Goal: Task Accomplishment & Management: Complete application form

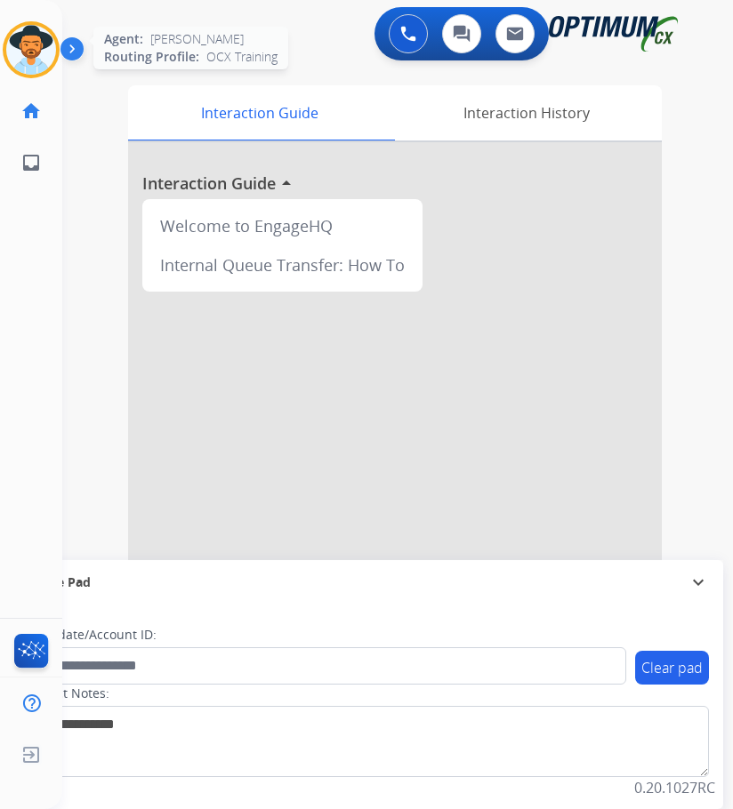
click at [39, 53] on img at bounding box center [31, 50] width 50 height 50
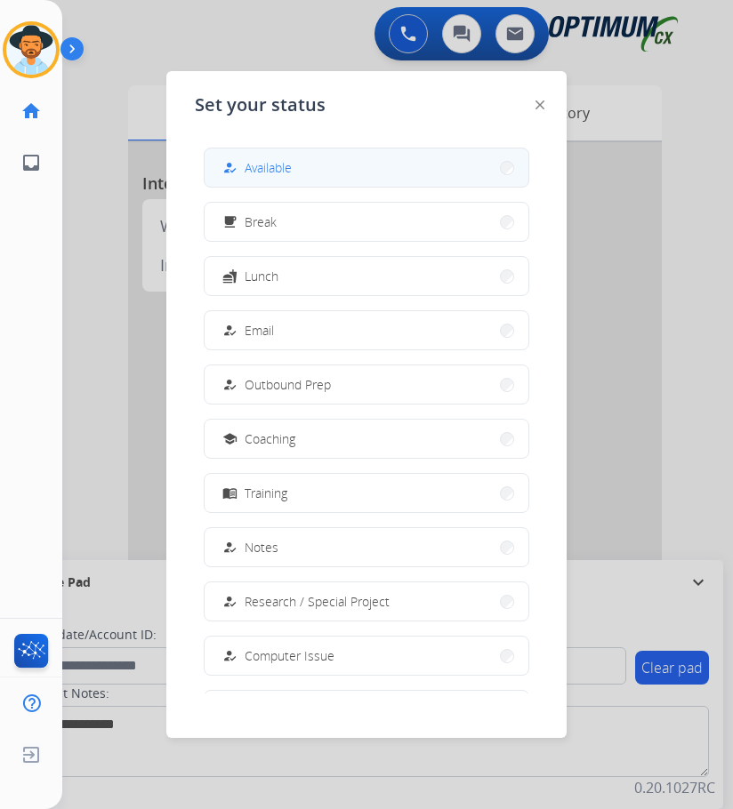
click at [263, 174] on span "Available" at bounding box center [268, 167] width 47 height 19
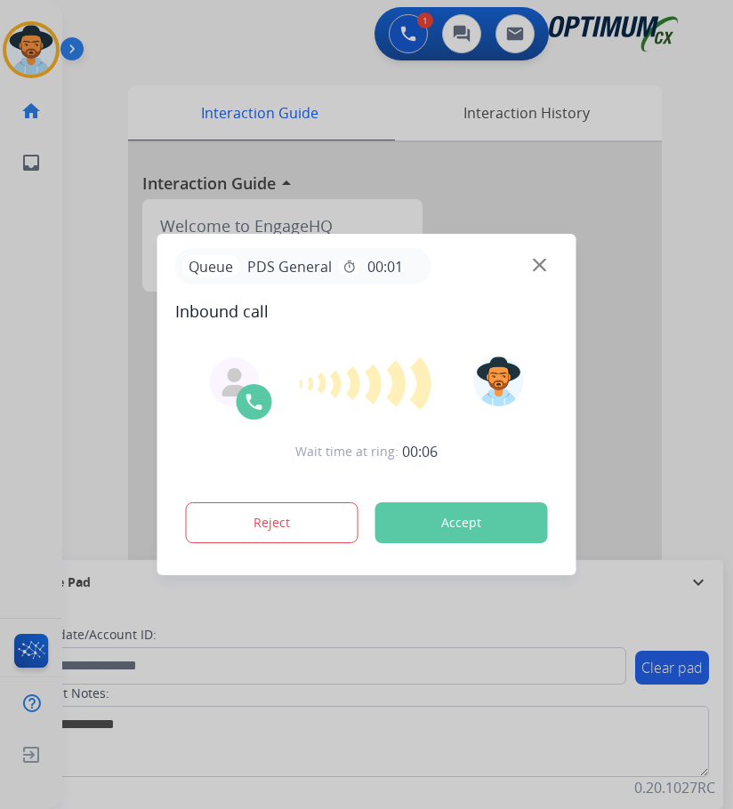
click at [253, 57] on div at bounding box center [366, 404] width 733 height 809
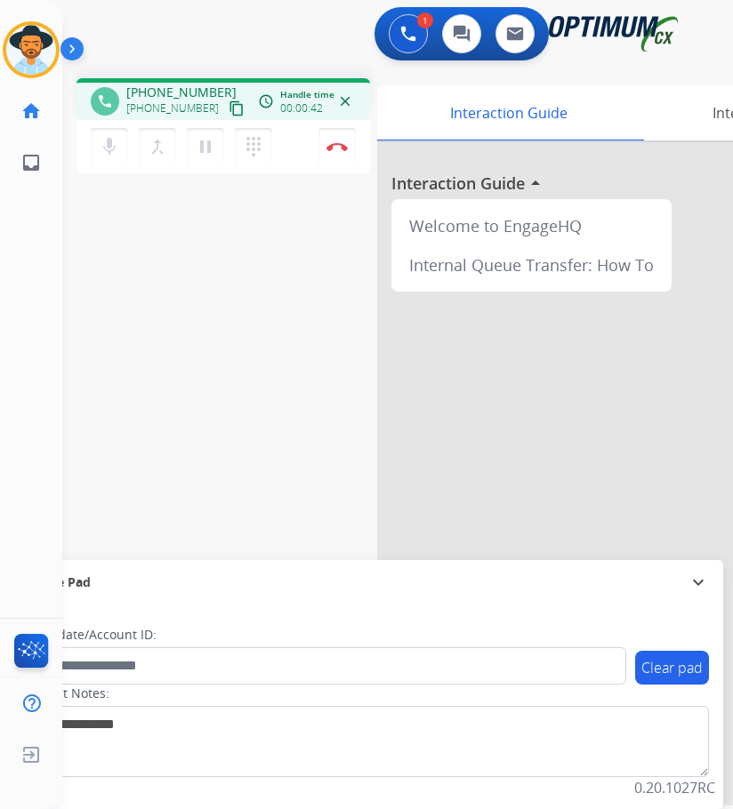
click at [200, 90] on span "+16142709142" at bounding box center [181, 93] width 110 height 18
drag, startPoint x: 200, startPoint y: 90, endPoint x: 156, endPoint y: 86, distance: 44.6
copy span "16142709142"
click at [17, 383] on div "[PERSON_NAME] Edit Avatar Agent: [PERSON_NAME] Profile: OCX Training home Home …" at bounding box center [31, 404] width 62 height 809
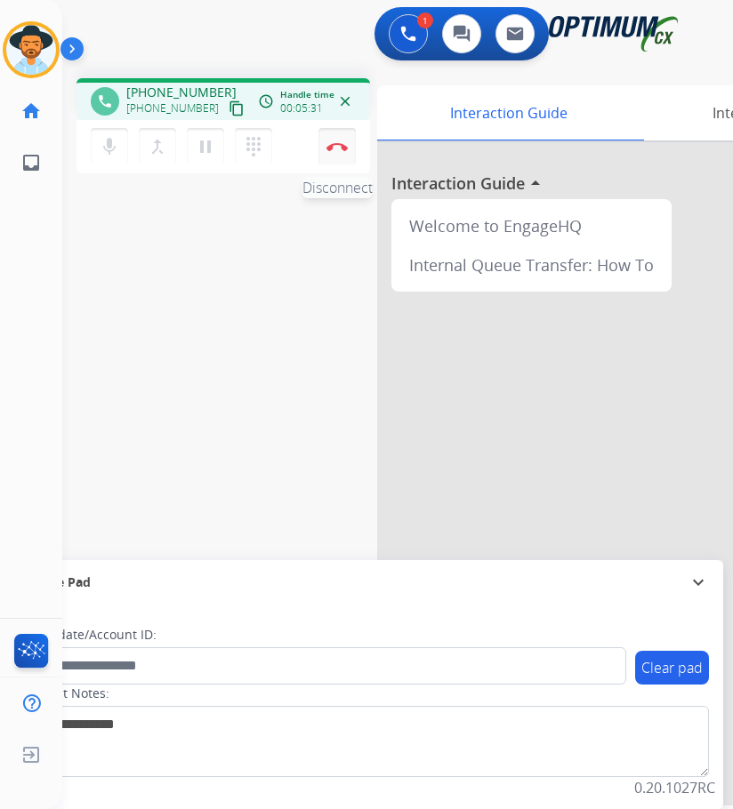
click at [342, 151] on button "Disconnect" at bounding box center [336, 146] width 37 height 37
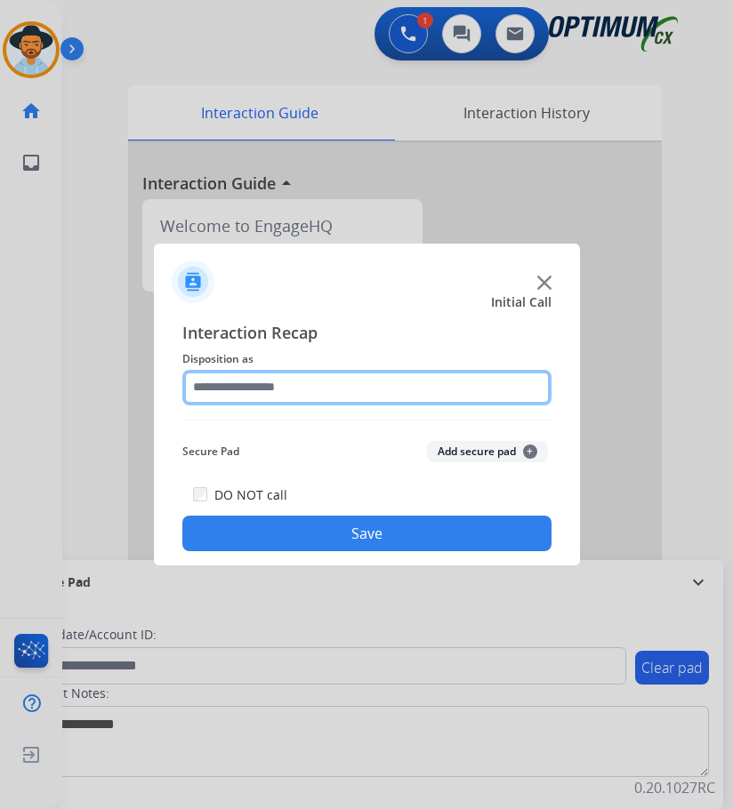
click at [335, 396] on input "text" at bounding box center [366, 388] width 369 height 36
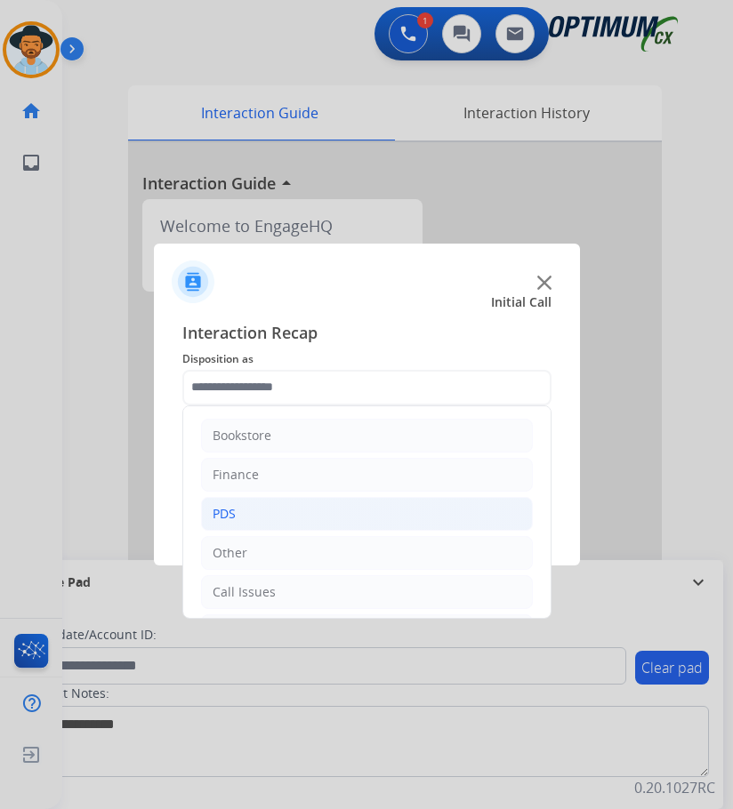
click at [231, 508] on div "PDS" at bounding box center [224, 514] width 23 height 18
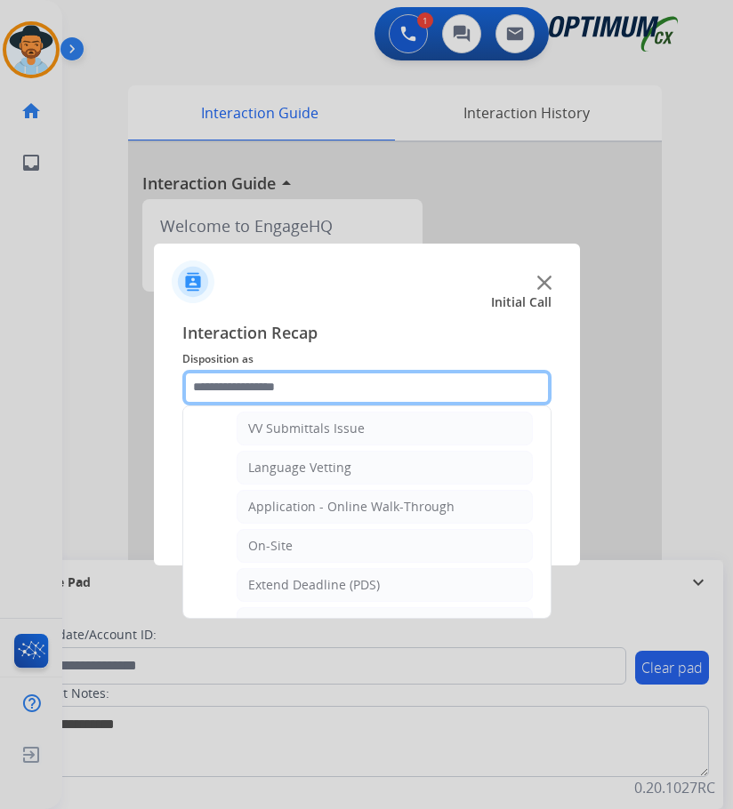
scroll to position [534, 0]
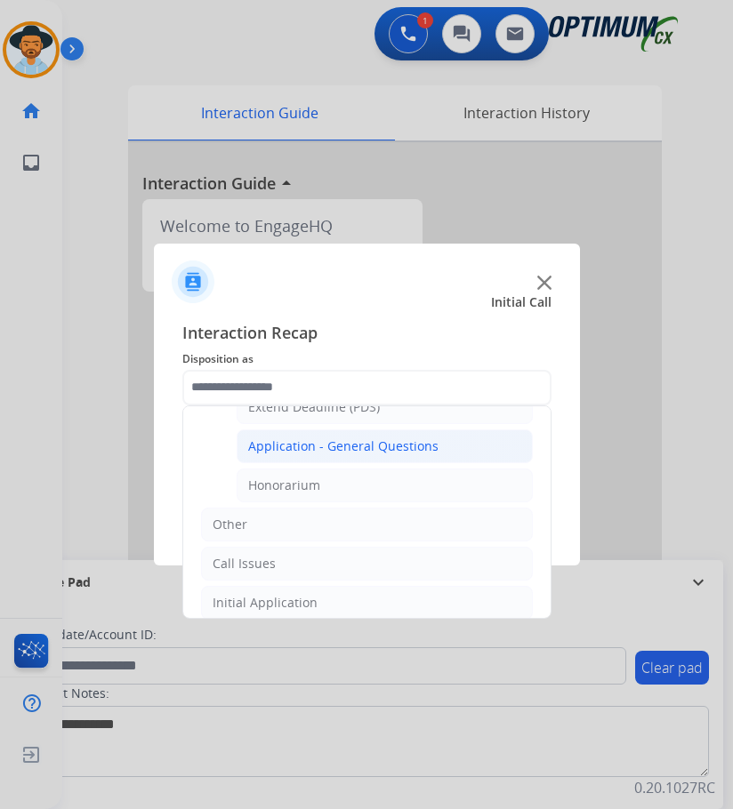
click at [373, 440] on div "Application - General Questions" at bounding box center [343, 447] width 190 height 18
type input "**********"
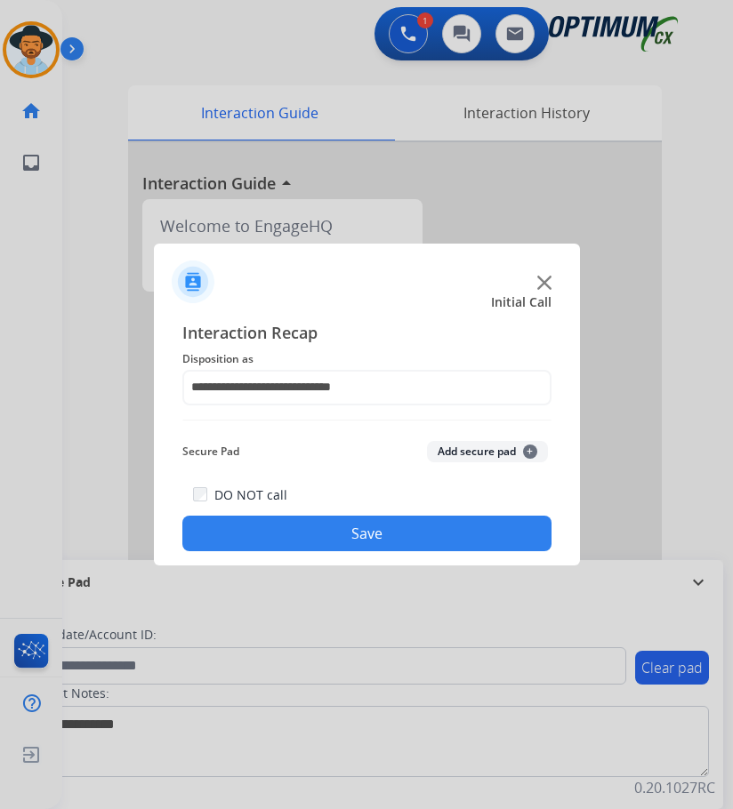
click at [329, 530] on button "Save" at bounding box center [366, 534] width 369 height 36
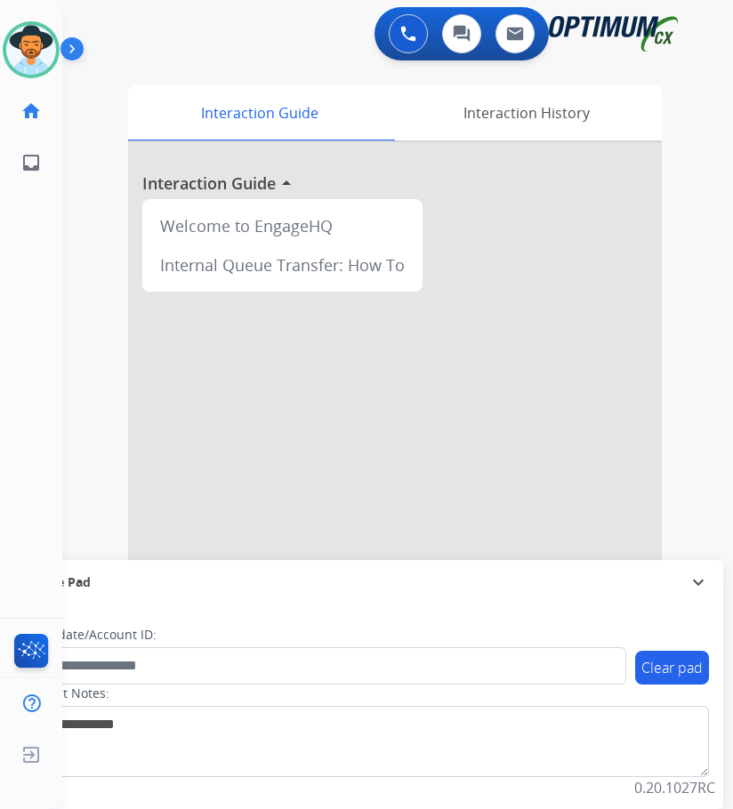
click at [28, 557] on div "Luis Available Edit Avatar Agent: Luis Routing Profile: OCX Training home Home …" at bounding box center [31, 404] width 62 height 809
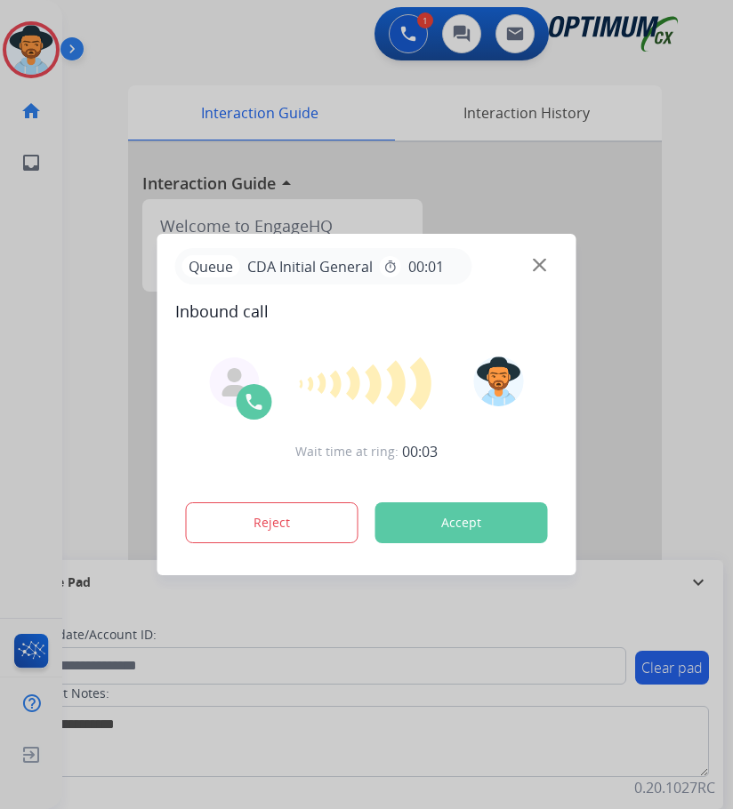
click at [176, 47] on div at bounding box center [366, 404] width 733 height 809
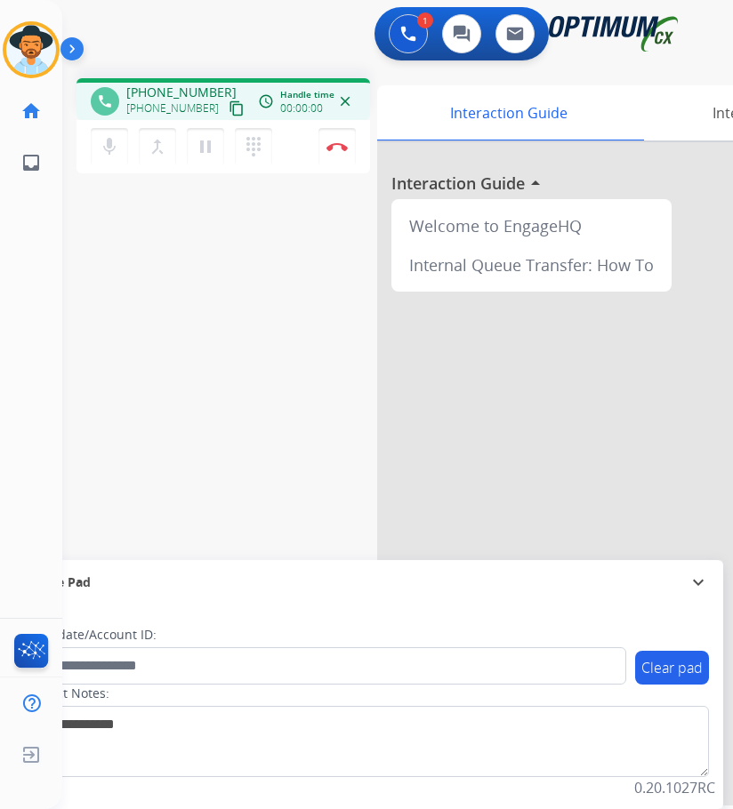
click at [180, 83] on div "phone +17178188118 +17178188118 content_copy access_time Call metrics Queue 00:…" at bounding box center [222, 99] width 293 height 42
copy span "17178188118"
click at [152, 366] on div "phone +17178188118 +17178188118 content_copy access_time Call metrics Queue 00:…" at bounding box center [376, 435] width 628 height 742
click at [115, 151] on mat-icon "mic" at bounding box center [109, 146] width 21 height 21
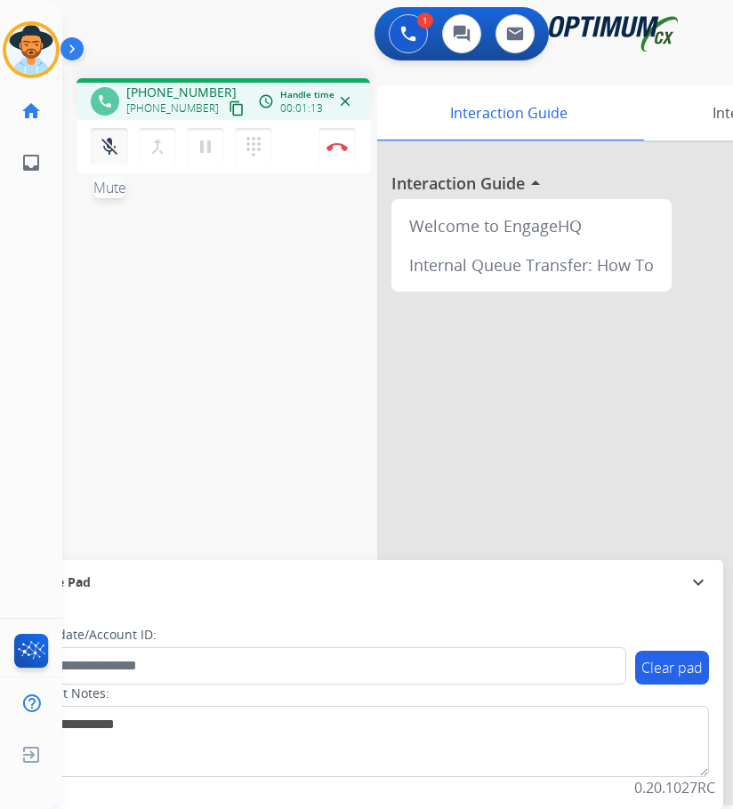
click at [115, 151] on mat-icon "mic_off" at bounding box center [109, 146] width 21 height 21
click at [330, 149] on img at bounding box center [336, 146] width 21 height 9
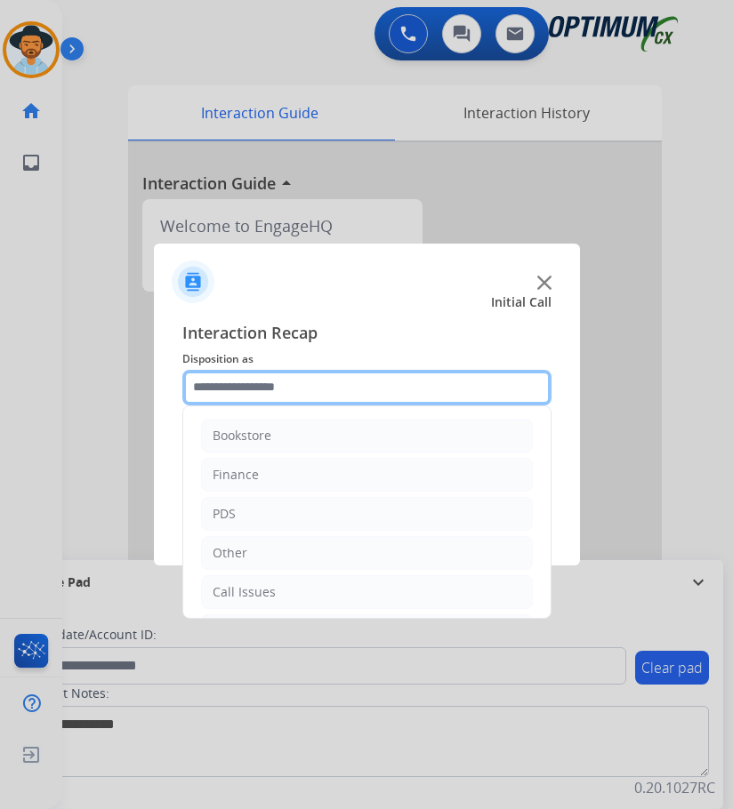
click at [346, 370] on input "text" at bounding box center [366, 388] width 369 height 36
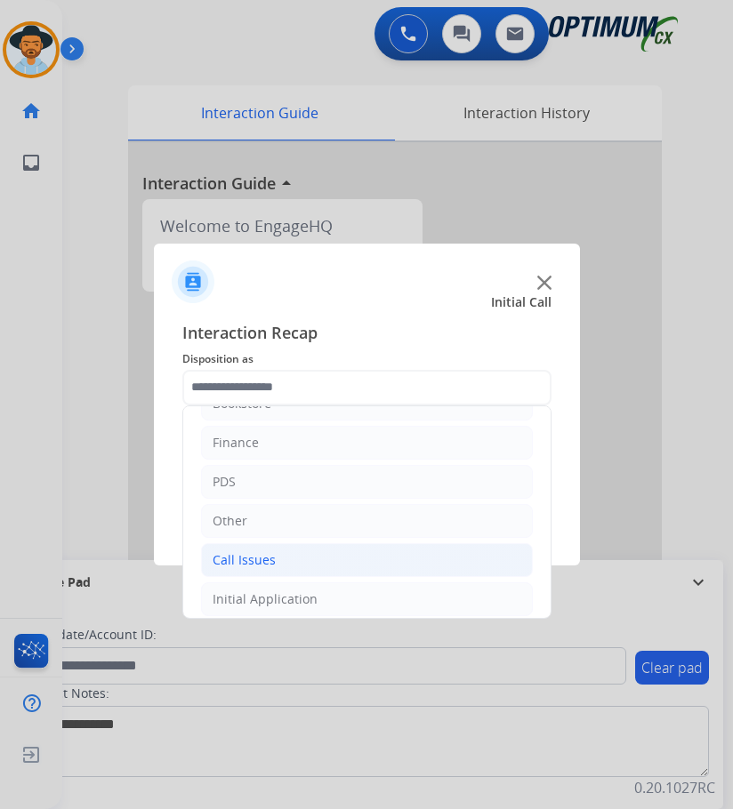
click at [299, 556] on li "Call Issues" at bounding box center [367, 560] width 332 height 34
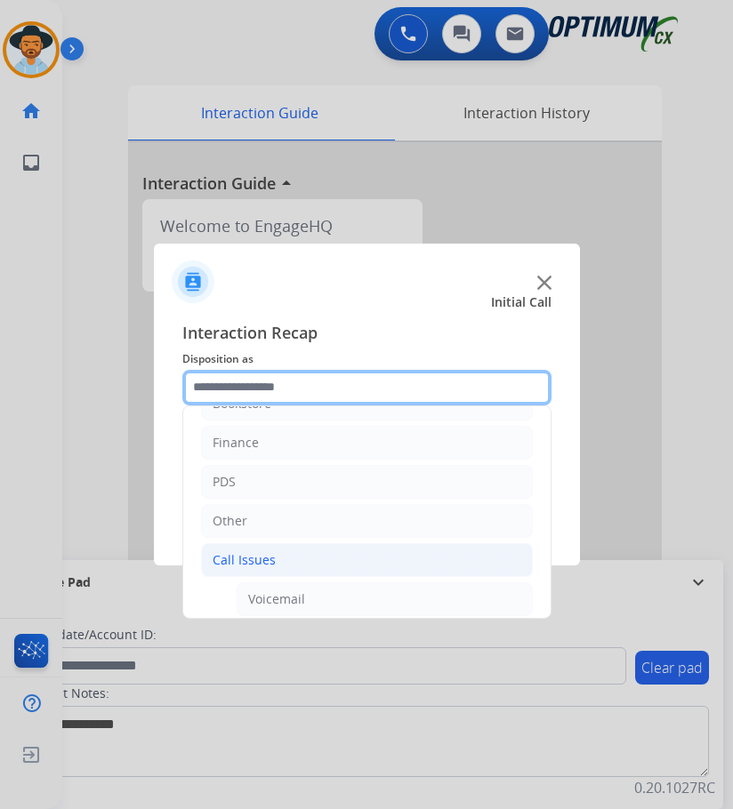
scroll to position [121, 0]
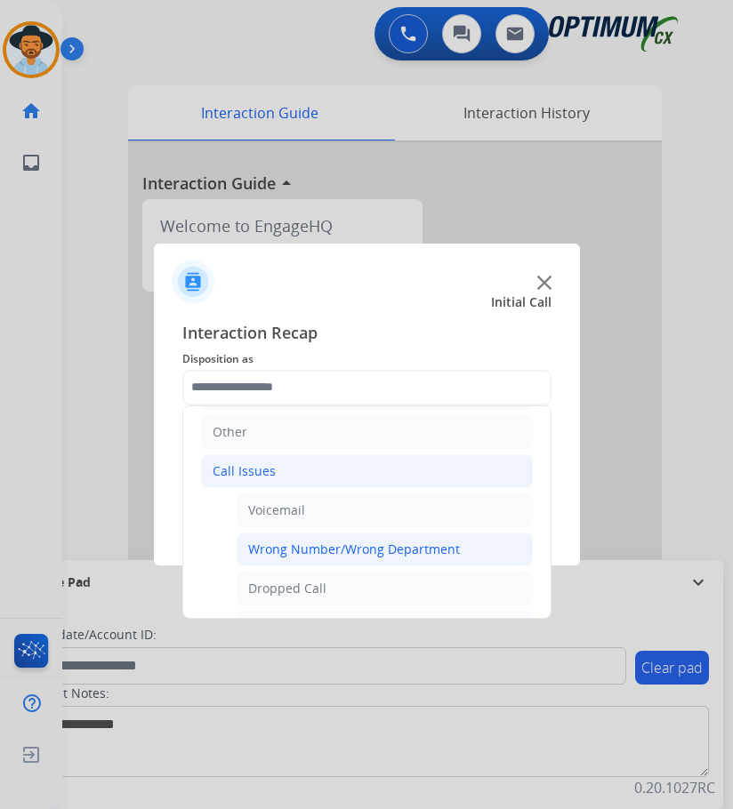
click at [337, 555] on div "Wrong Number/Wrong Department" at bounding box center [354, 550] width 212 height 18
type input "**********"
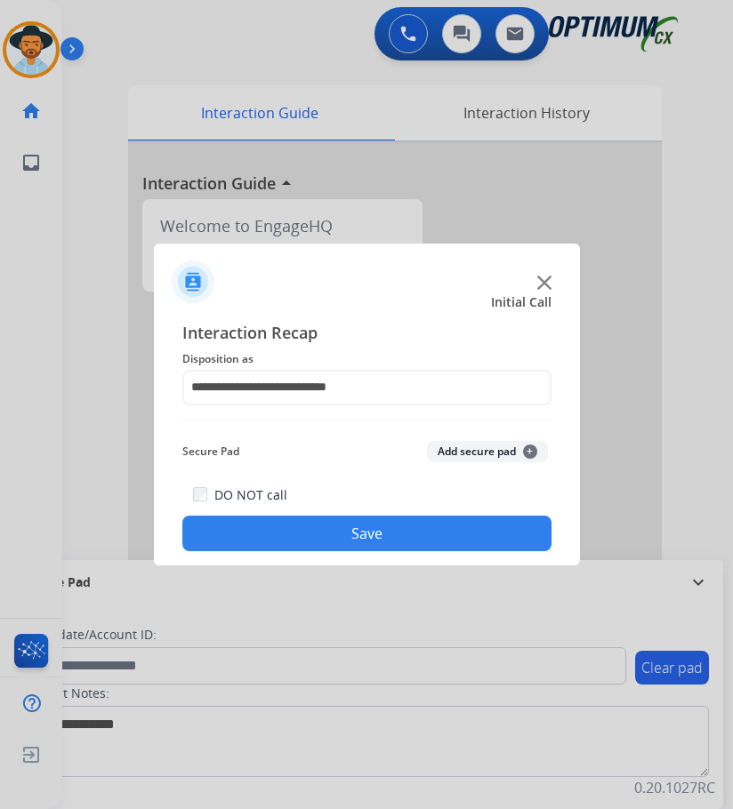
click at [390, 534] on button "Save" at bounding box center [366, 534] width 369 height 36
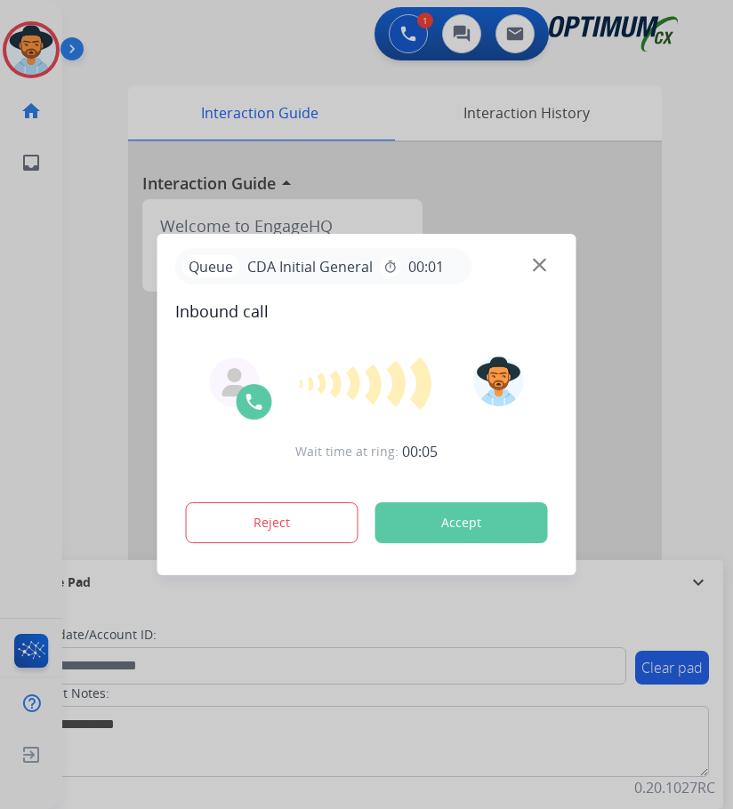
click at [265, 48] on div at bounding box center [366, 404] width 733 height 809
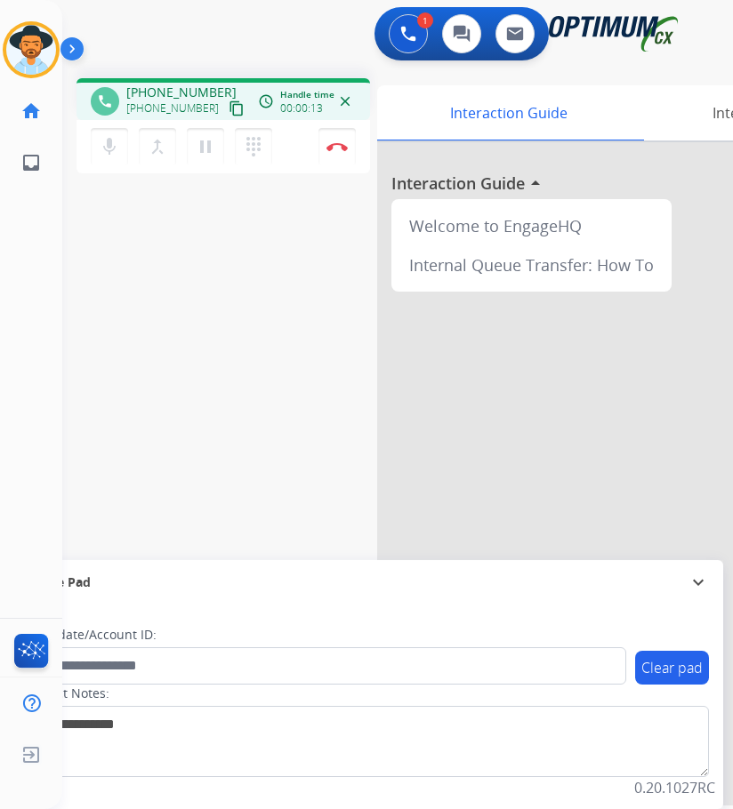
click at [175, 93] on span "+18609492596" at bounding box center [181, 93] width 110 height 18
copy span "18609492596"
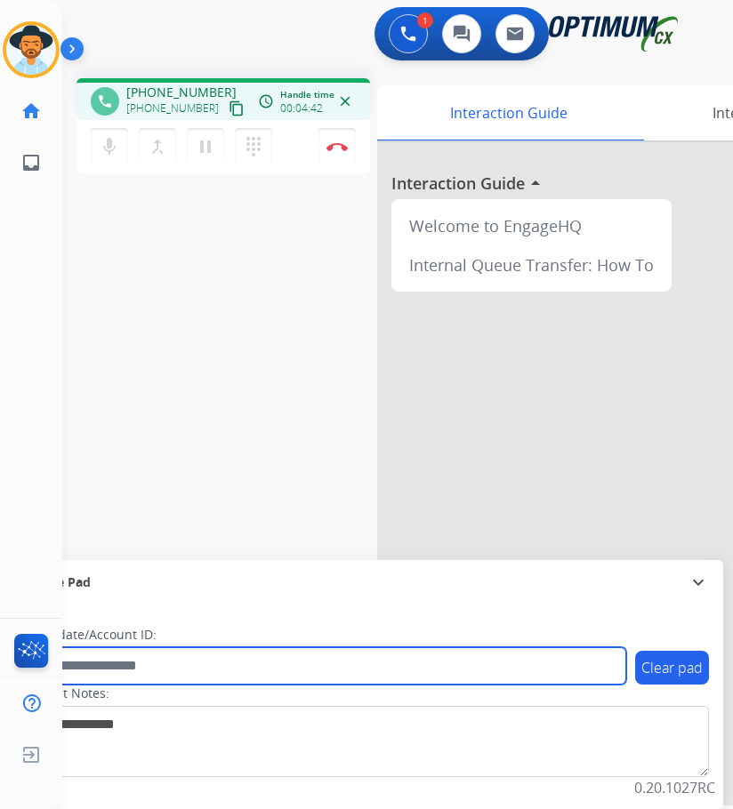
click at [325, 671] on input "text" at bounding box center [324, 665] width 603 height 37
paste input "**********"
type input "**********"
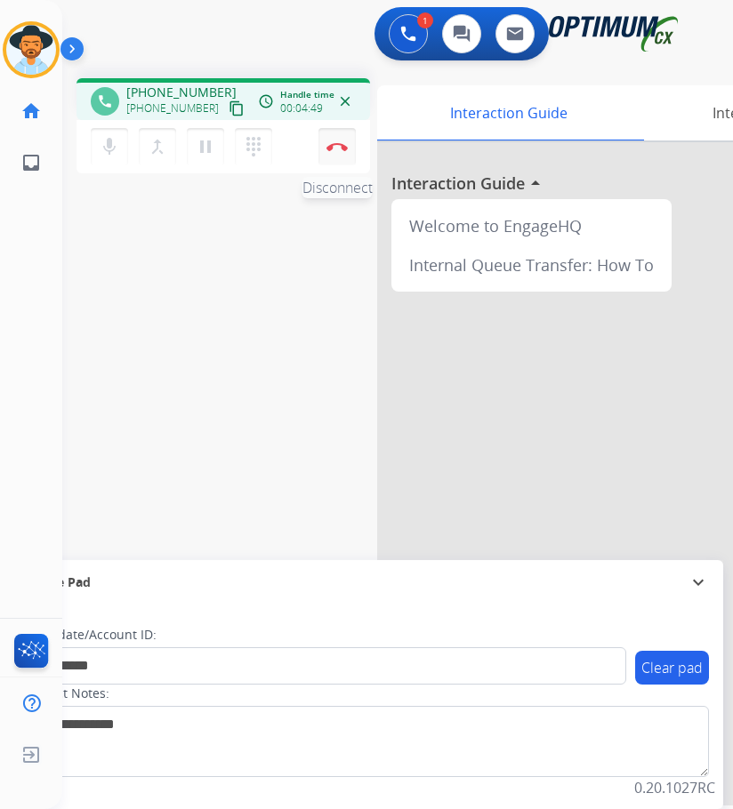
click at [333, 155] on button "Disconnect" at bounding box center [336, 146] width 37 height 37
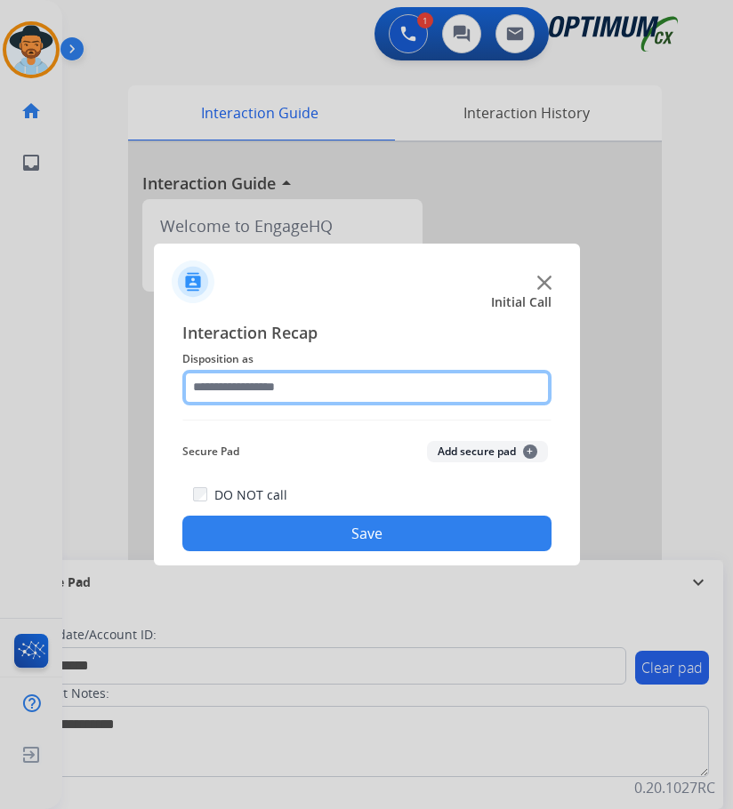
click at [310, 390] on input "text" at bounding box center [366, 388] width 369 height 36
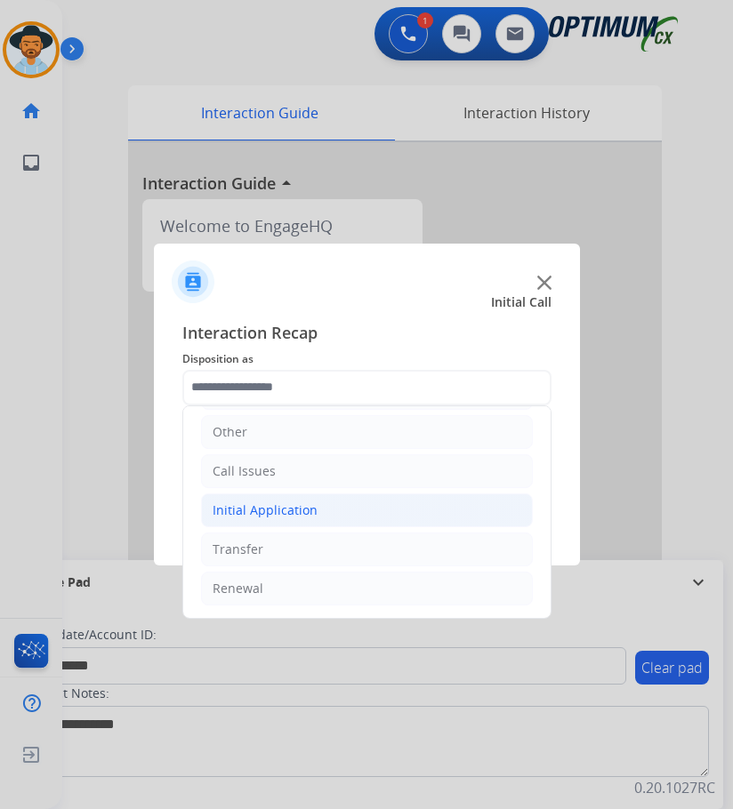
click at [320, 501] on li "Initial Application" at bounding box center [367, 511] width 332 height 34
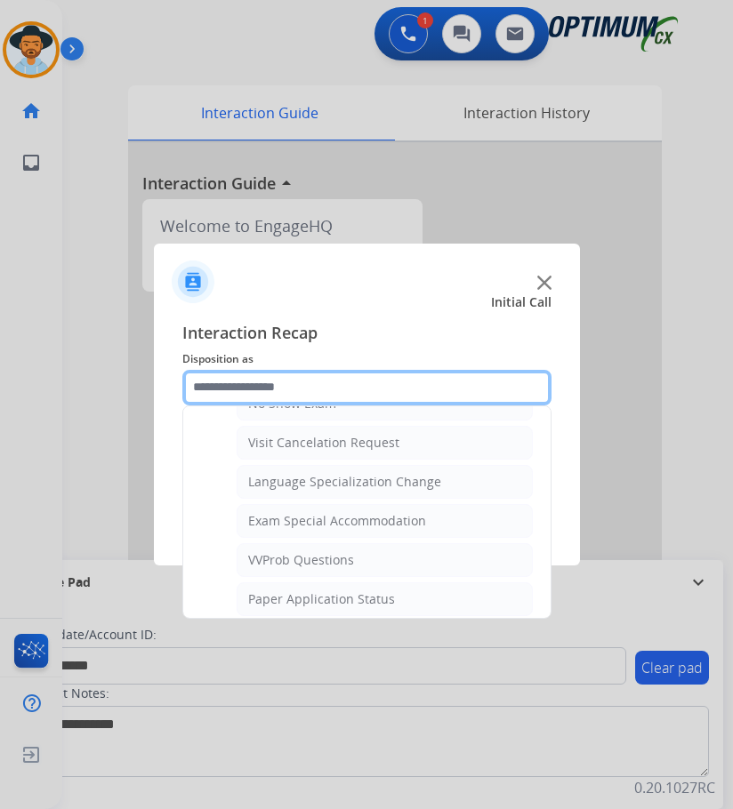
scroll to position [921, 0]
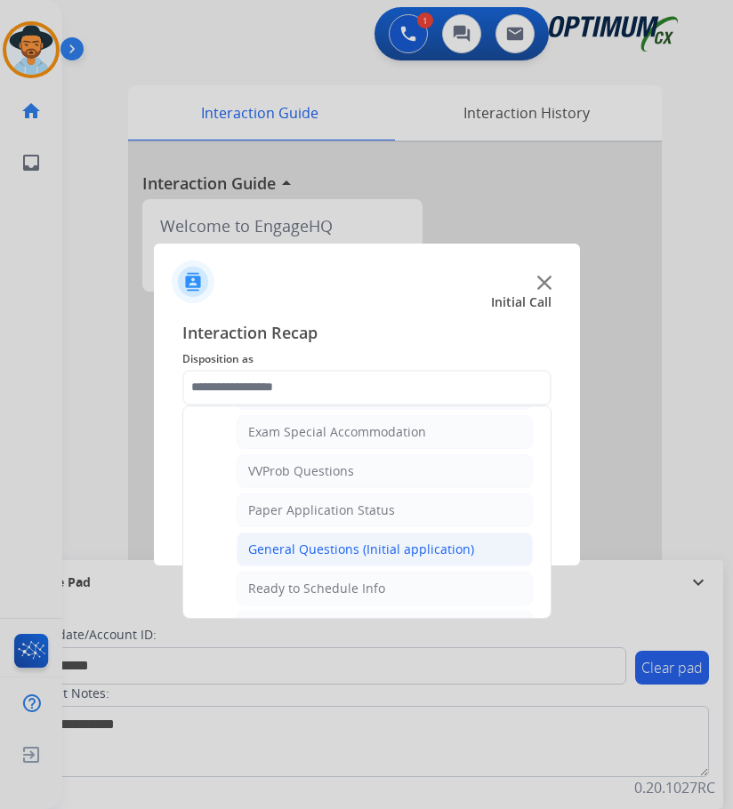
click at [317, 550] on div "General Questions (Initial application)" at bounding box center [361, 550] width 226 height 18
type input "**********"
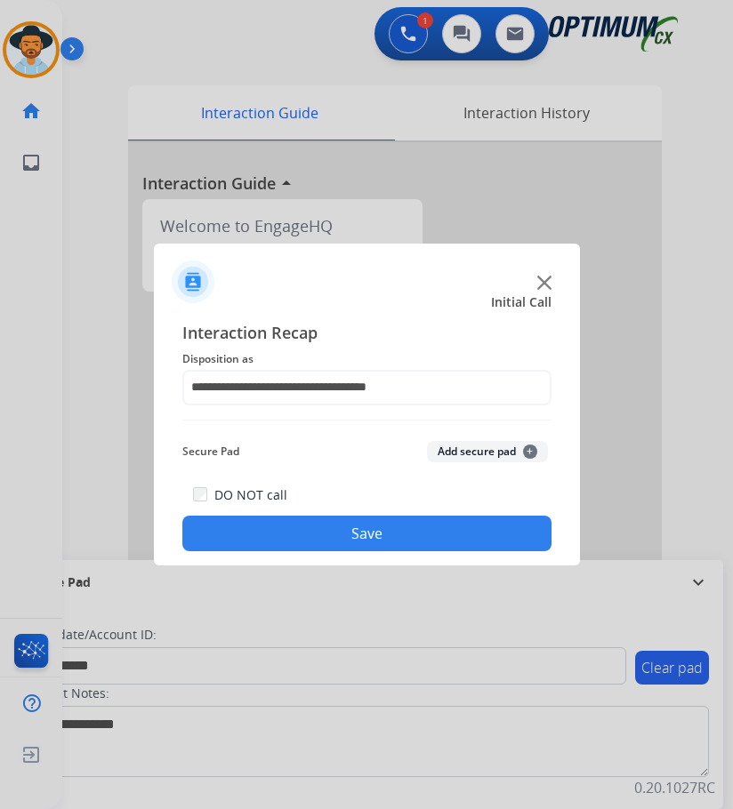
click at [331, 544] on button "Save" at bounding box center [366, 534] width 369 height 36
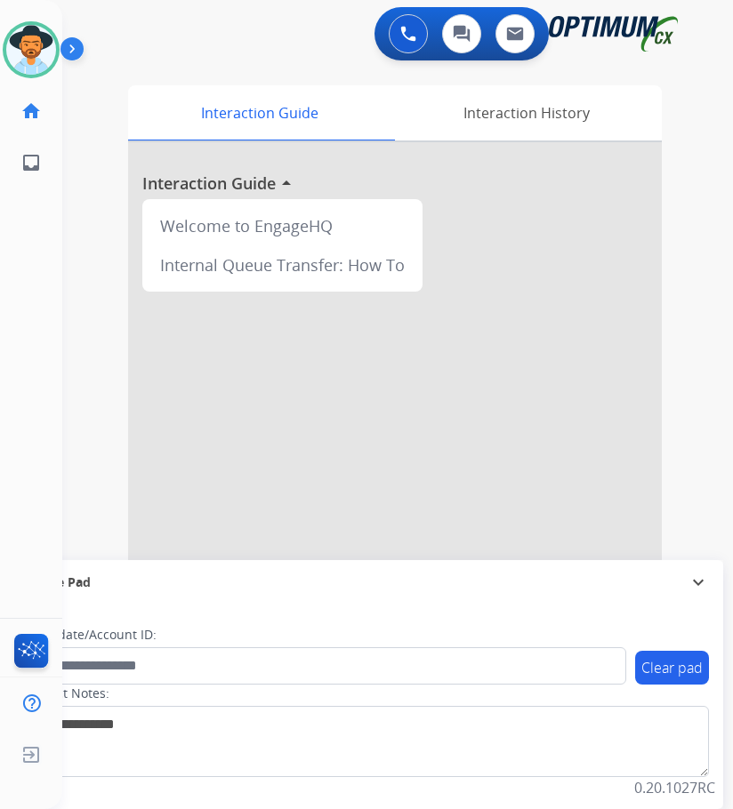
click at [14, 577] on div "Luis Available Edit Avatar Agent: Luis Routing Profile: OCX Training home Home …" at bounding box center [31, 404] width 62 height 809
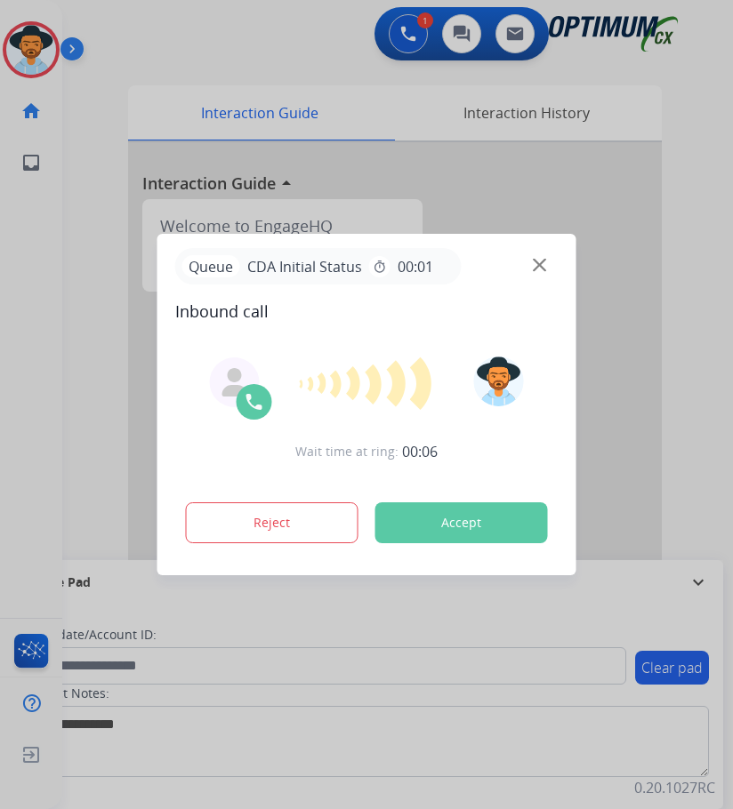
click at [181, 28] on div at bounding box center [366, 404] width 733 height 809
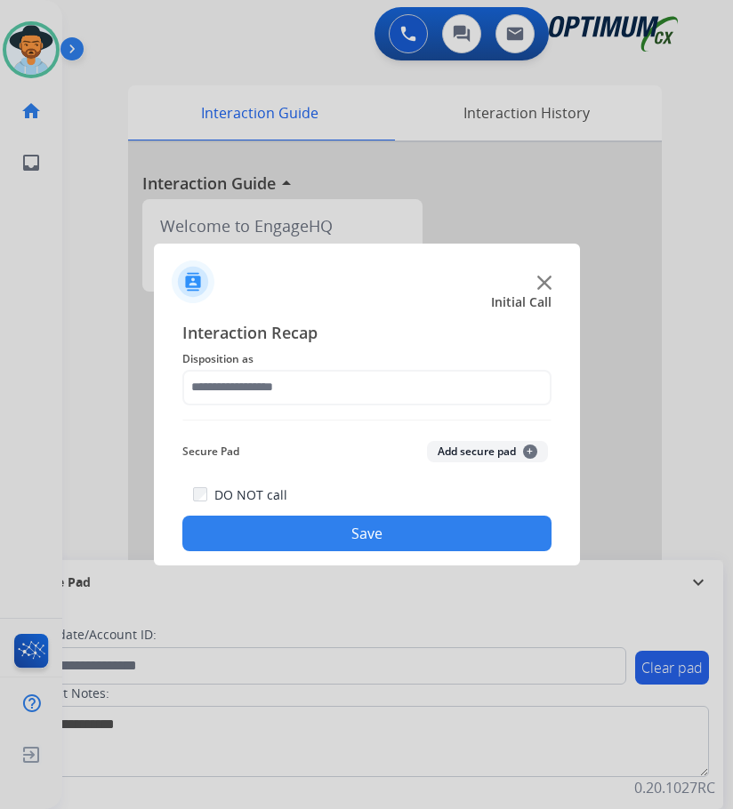
click at [235, 65] on div at bounding box center [366, 404] width 733 height 809
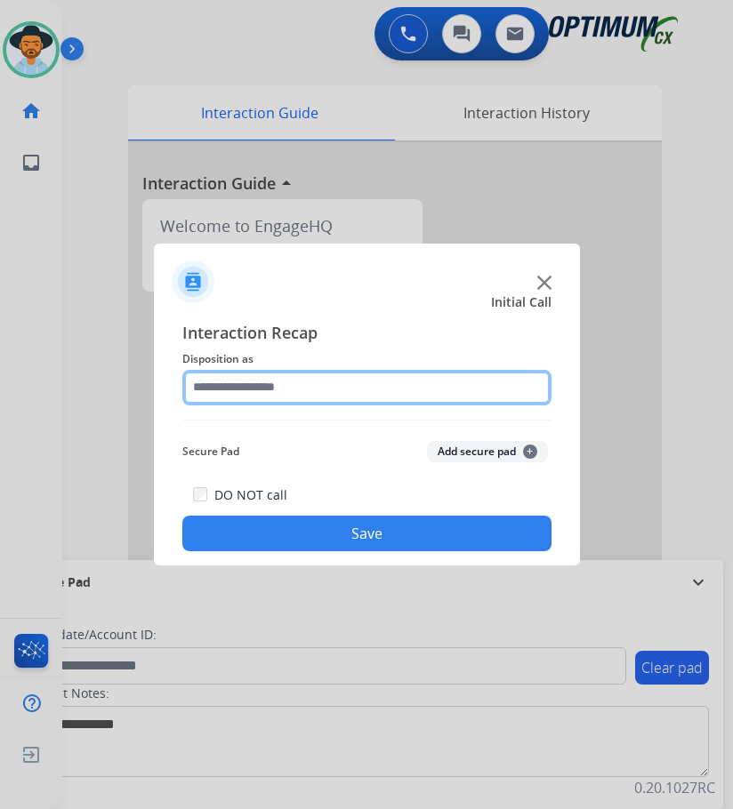
click at [317, 393] on input "text" at bounding box center [366, 388] width 369 height 36
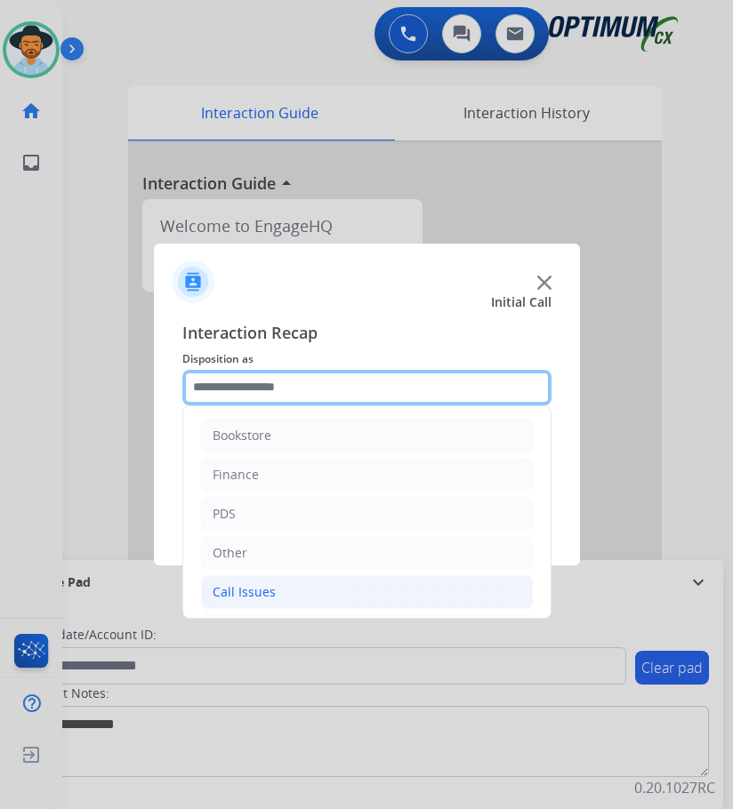
scroll to position [121, 0]
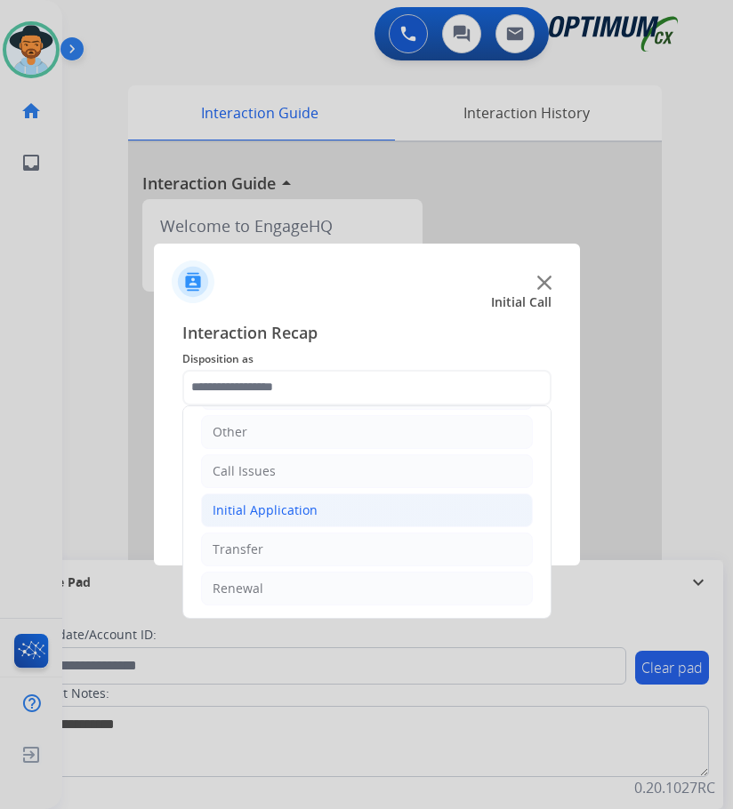
click at [298, 513] on div "Initial Application" at bounding box center [265, 511] width 105 height 18
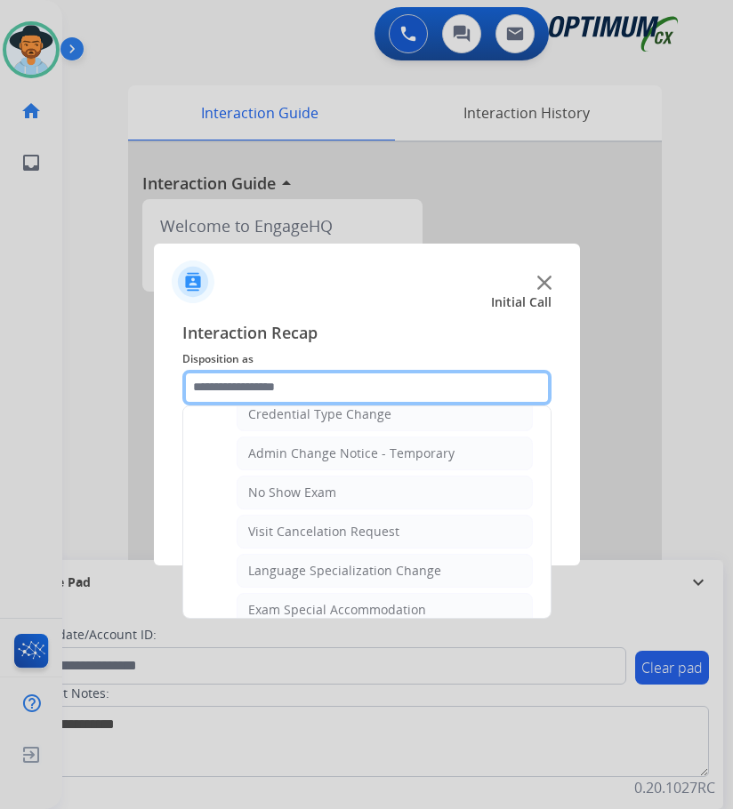
scroll to position [921, 0]
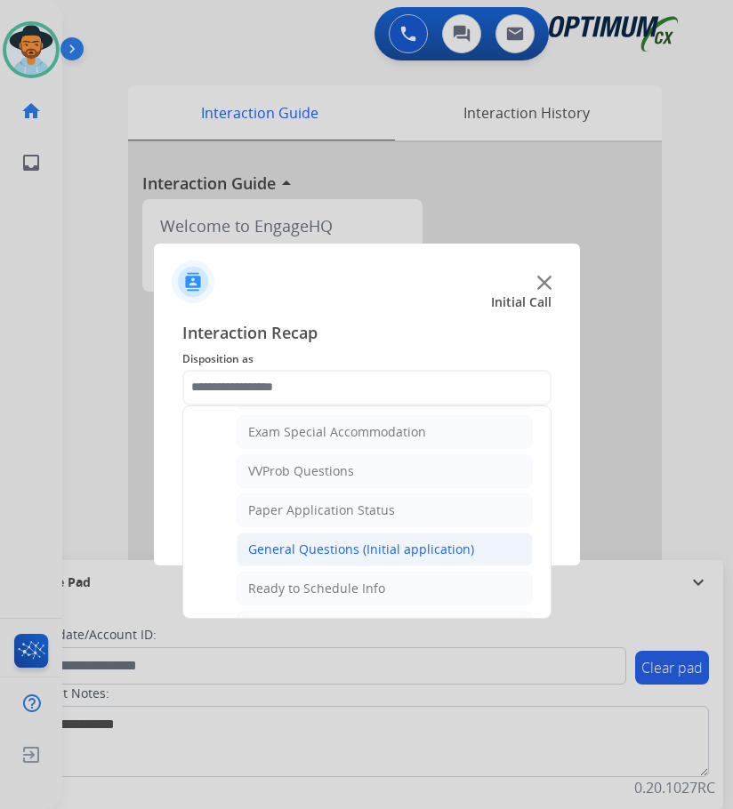
click at [310, 539] on li "General Questions (Initial application)" at bounding box center [385, 550] width 296 height 34
type input "**********"
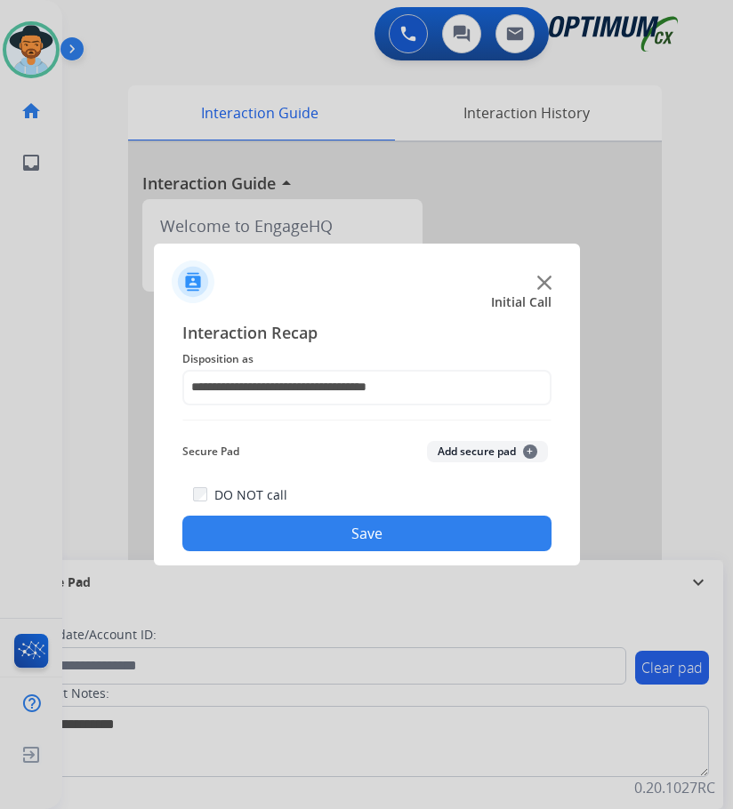
click at [310, 539] on button "Save" at bounding box center [366, 534] width 369 height 36
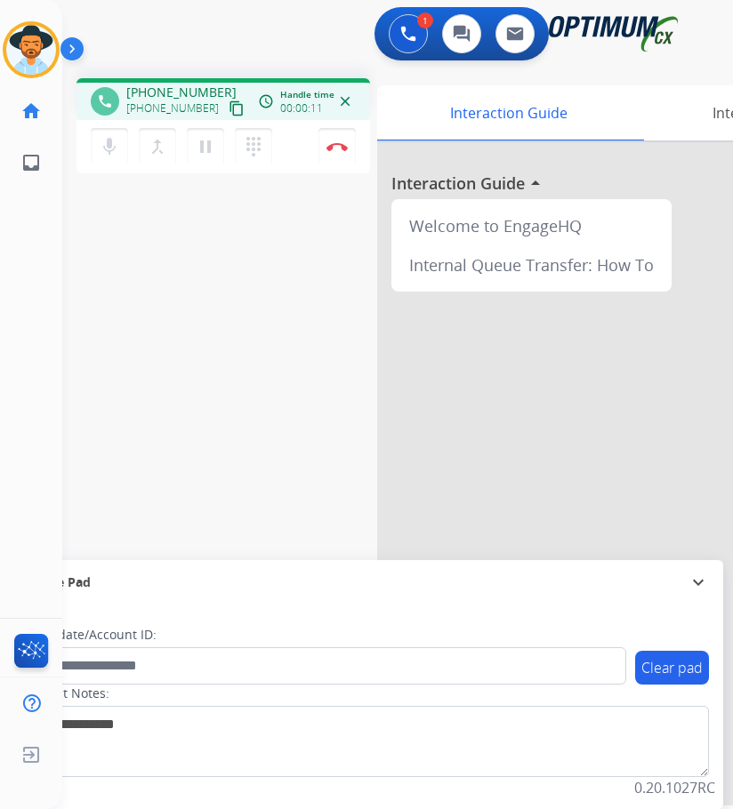
click at [183, 93] on span "+19048968884" at bounding box center [181, 93] width 110 height 18
copy span "19048968884"
click at [108, 152] on mat-icon "mic" at bounding box center [109, 146] width 21 height 21
click at [106, 146] on mat-icon "mic_off" at bounding box center [109, 146] width 21 height 21
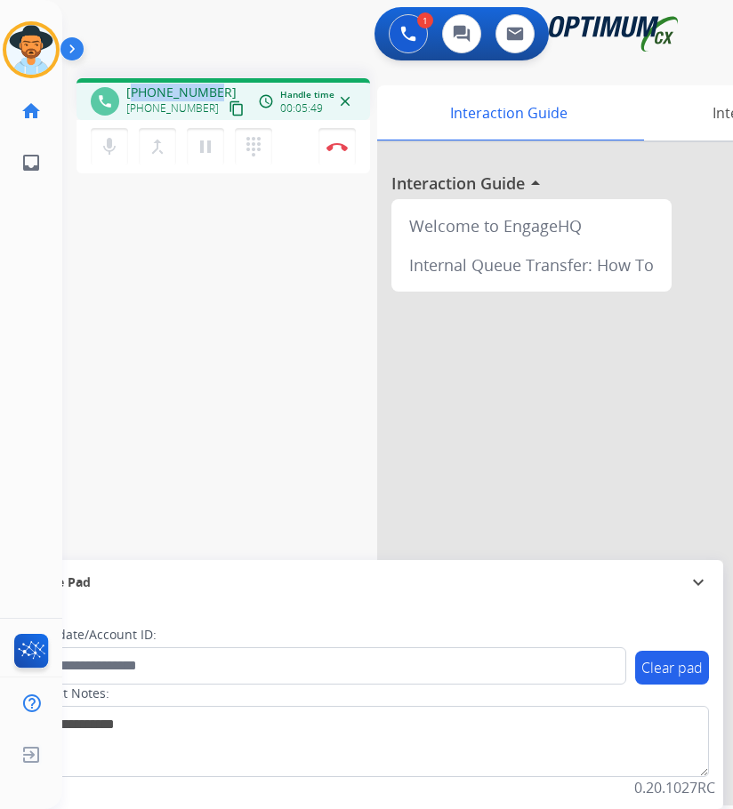
click at [8, 472] on div "[PERSON_NAME] Edit Avatar Agent: [PERSON_NAME] Profile: OCX Training home Home …" at bounding box center [31, 404] width 62 height 809
click at [340, 148] on img at bounding box center [336, 146] width 21 height 9
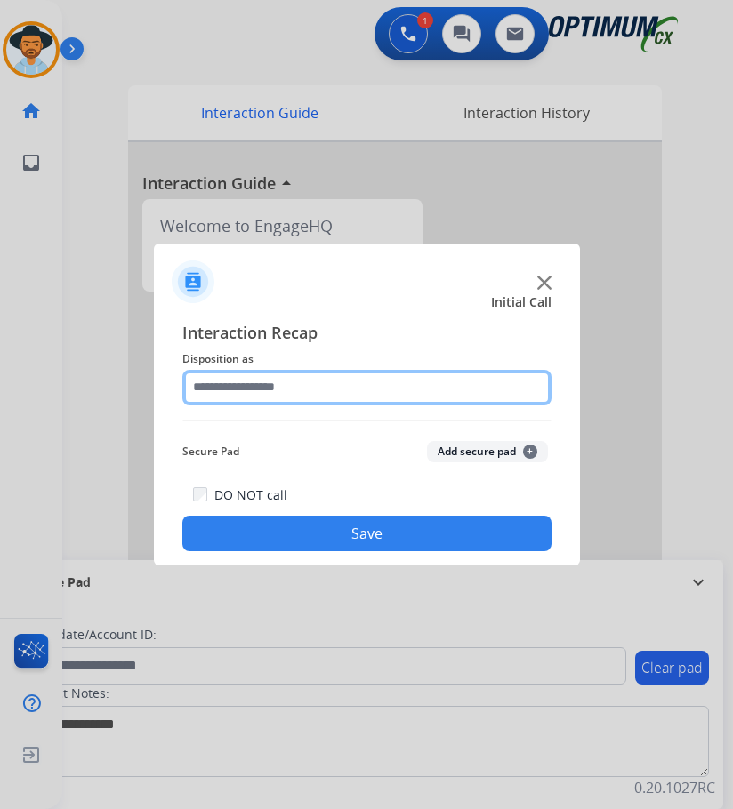
click at [293, 389] on input "text" at bounding box center [366, 388] width 369 height 36
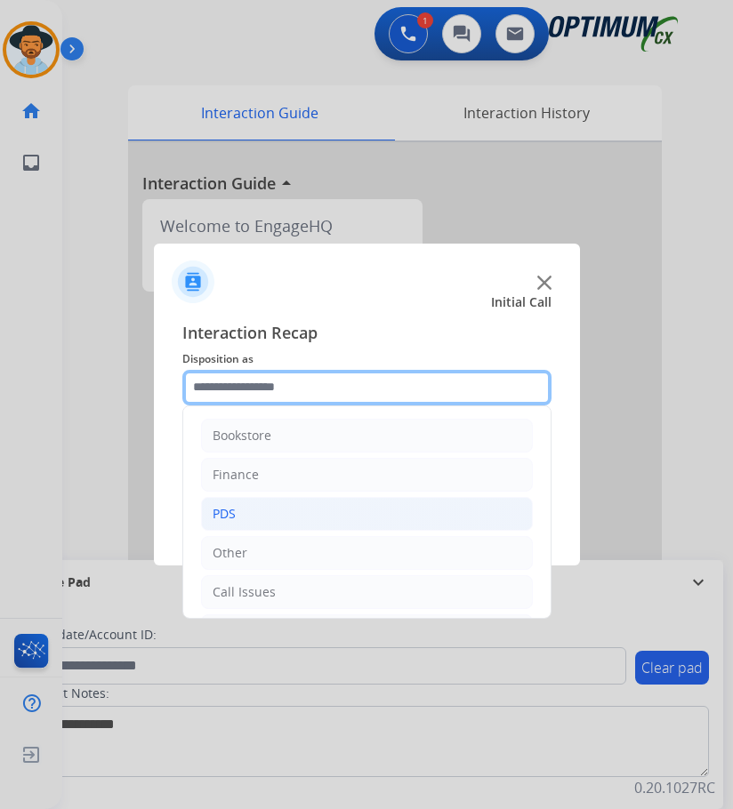
scroll to position [121, 0]
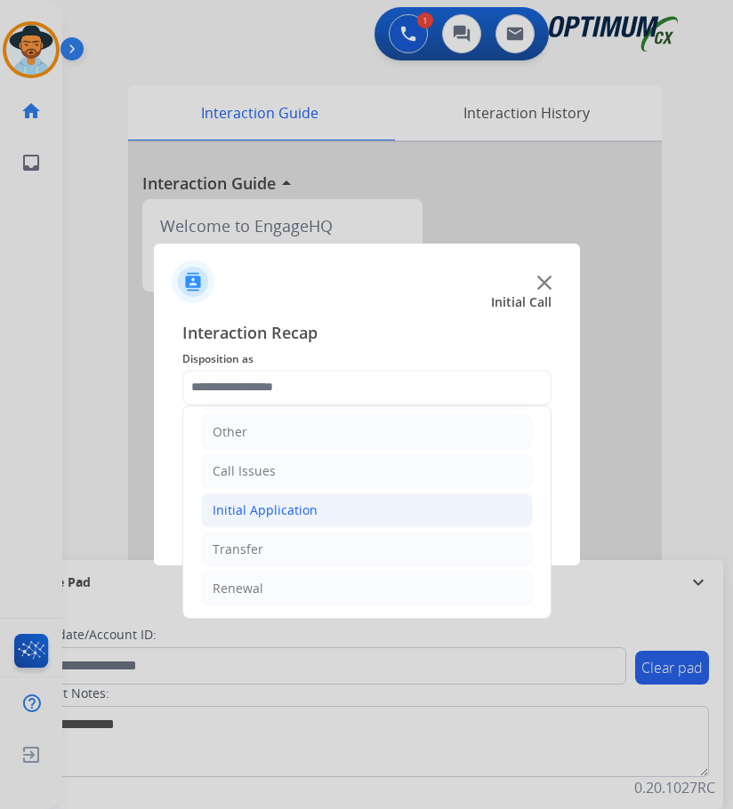
click at [263, 503] on div "Initial Application" at bounding box center [265, 511] width 105 height 18
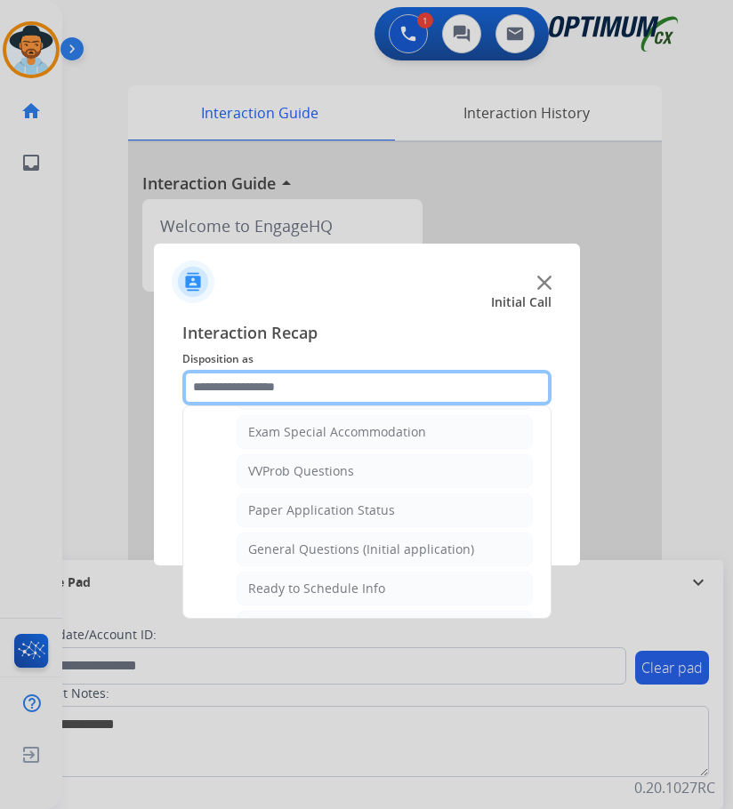
scroll to position [1010, 0]
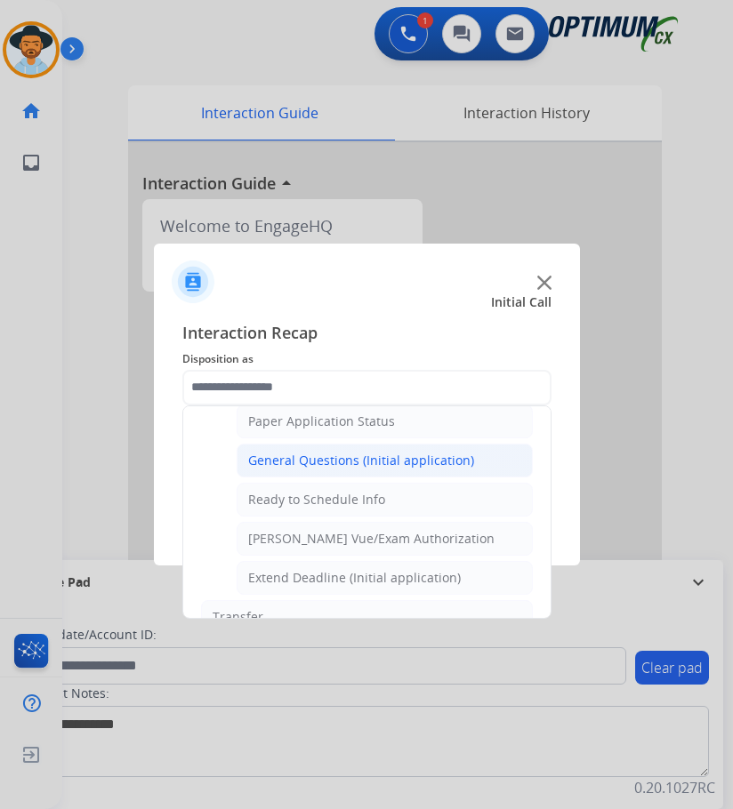
click at [383, 467] on div "General Questions (Initial application)" at bounding box center [361, 461] width 226 height 18
type input "**********"
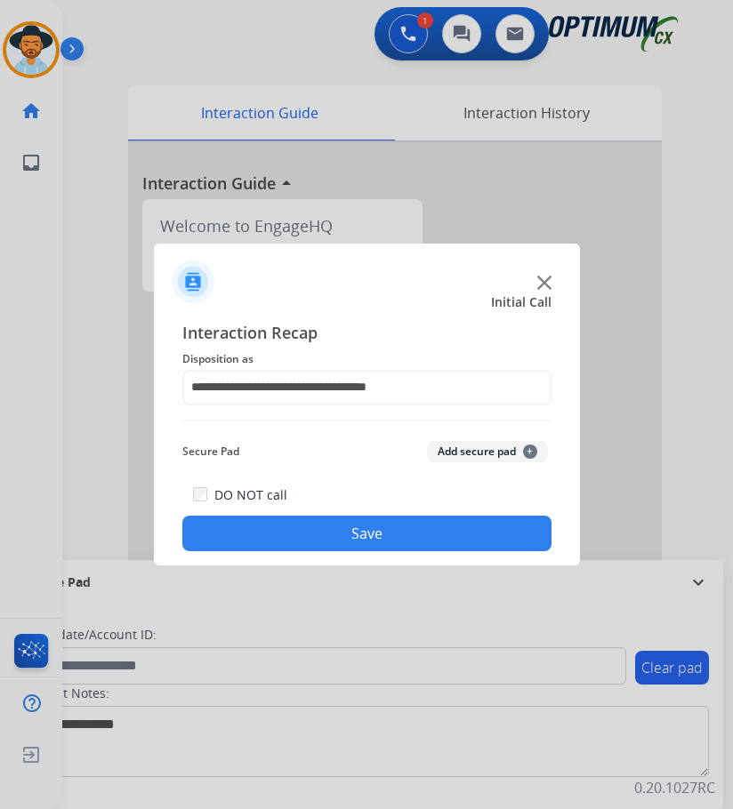
click at [305, 526] on button "Save" at bounding box center [366, 534] width 369 height 36
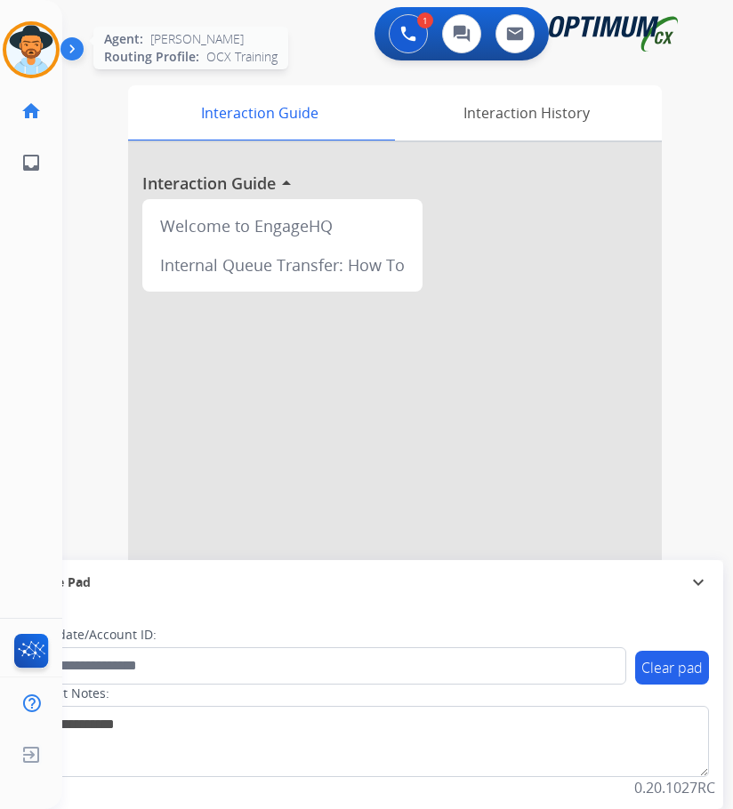
click at [38, 44] on img at bounding box center [31, 50] width 50 height 50
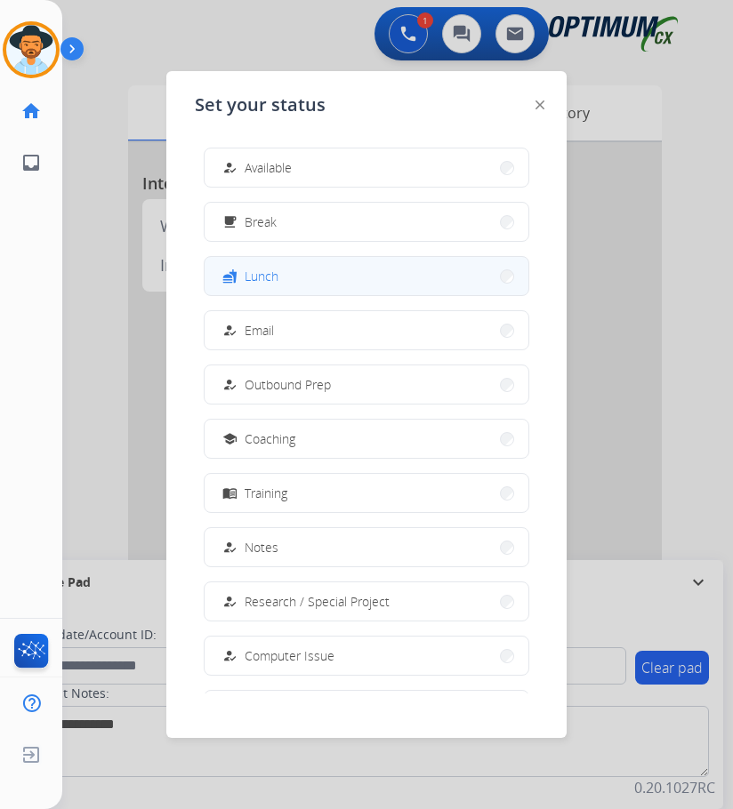
click at [253, 270] on span "Lunch" at bounding box center [262, 276] width 34 height 19
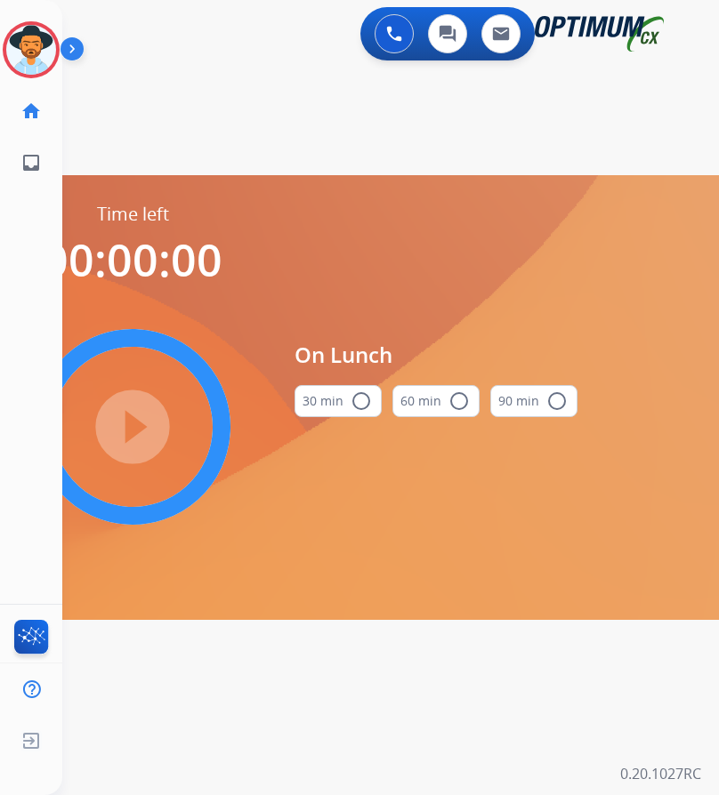
click at [245, 91] on div "swap_horiz Break voice bridge close_fullscreen Connect 3-Way Call merge_type Se…" at bounding box center [369, 106] width 614 height 85
click at [54, 61] on div at bounding box center [31, 49] width 57 height 57
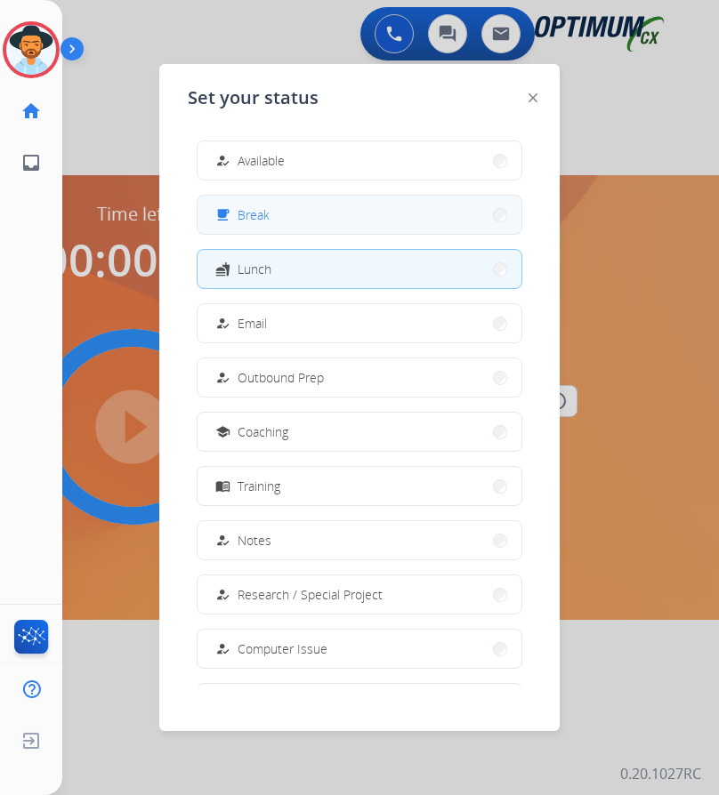
click at [253, 228] on button "free_breakfast Break" at bounding box center [359, 215] width 324 height 38
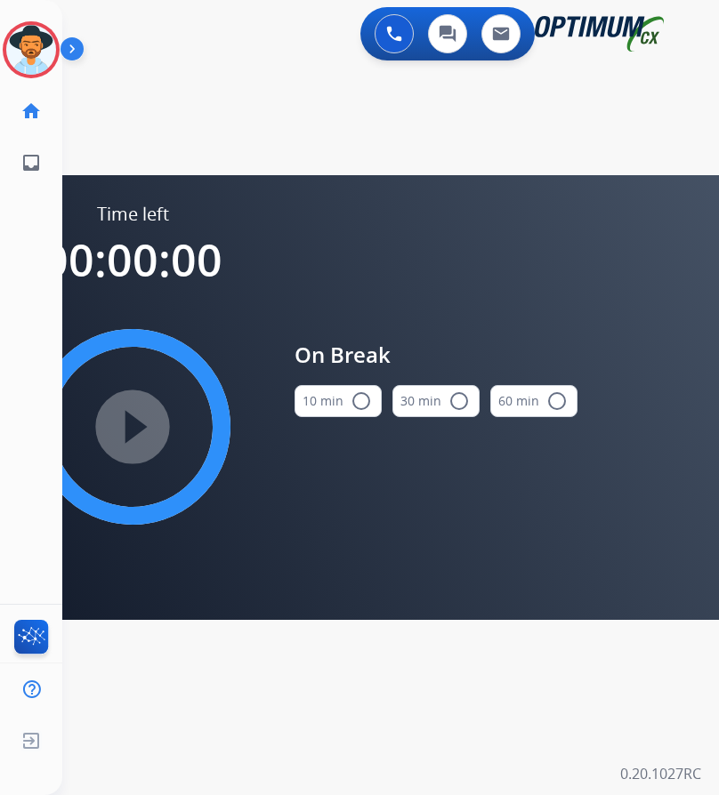
click at [371, 403] on button "10 min radio_button_unchecked" at bounding box center [337, 401] width 87 height 32
click at [143, 432] on mat-icon "play_circle_filled" at bounding box center [132, 426] width 21 height 21
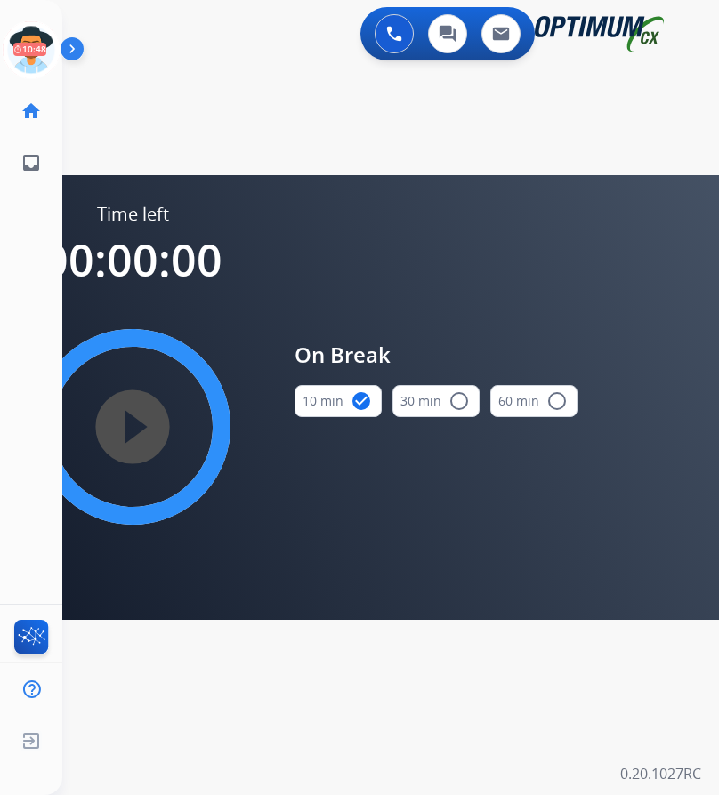
click at [91, 53] on div at bounding box center [78, 54] width 36 height 36
click at [135, 438] on mat-icon "play_circle_filled" at bounding box center [132, 426] width 21 height 21
click at [25, 32] on icon at bounding box center [32, 50] width 58 height 58
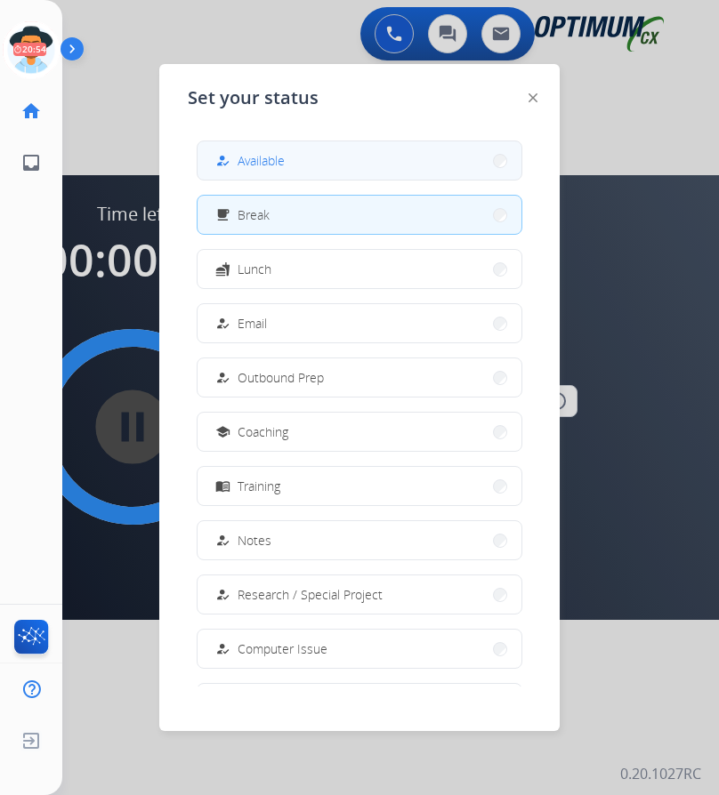
click at [303, 162] on button "how_to_reg Available" at bounding box center [359, 160] width 324 height 38
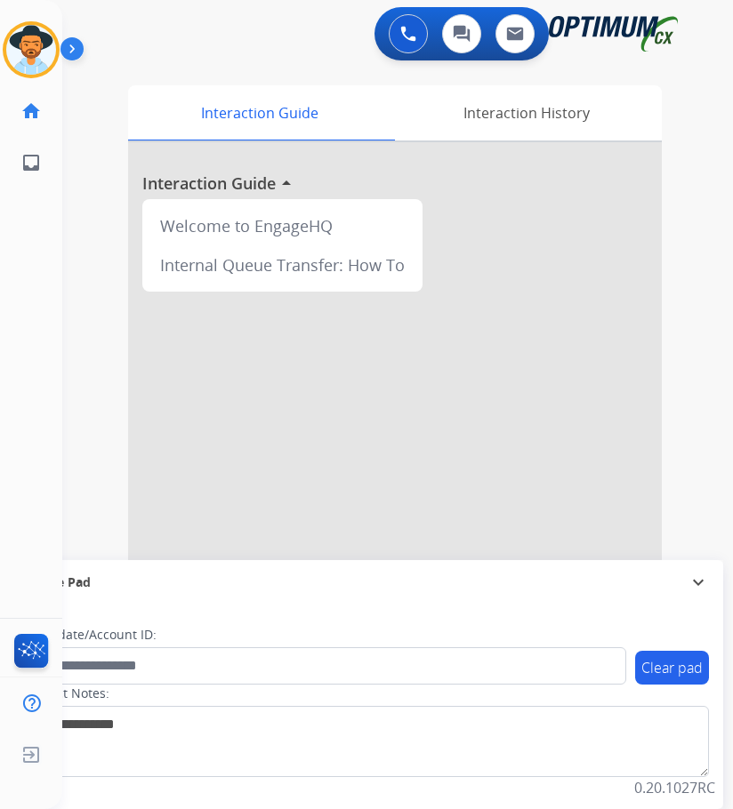
click at [209, 52] on div "0 Voice Interactions 0 Chat Interactions 0 Email Interactions" at bounding box center [383, 35] width 614 height 57
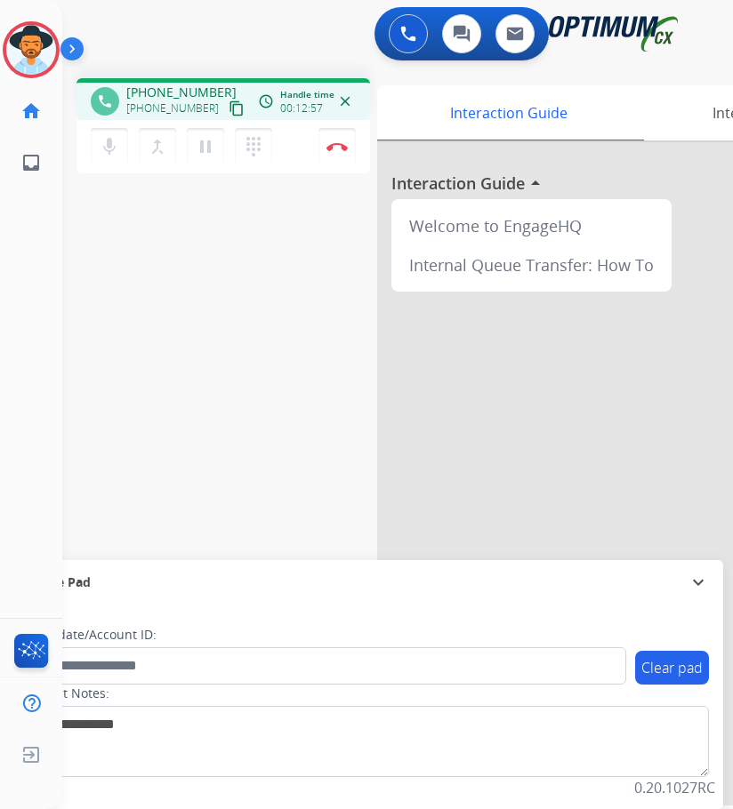
click at [186, 38] on div "0 Voice Interactions 0 Chat Interactions 0 Email Interactions" at bounding box center [383, 35] width 614 height 57
click at [40, 49] on img at bounding box center [31, 50] width 50 height 50
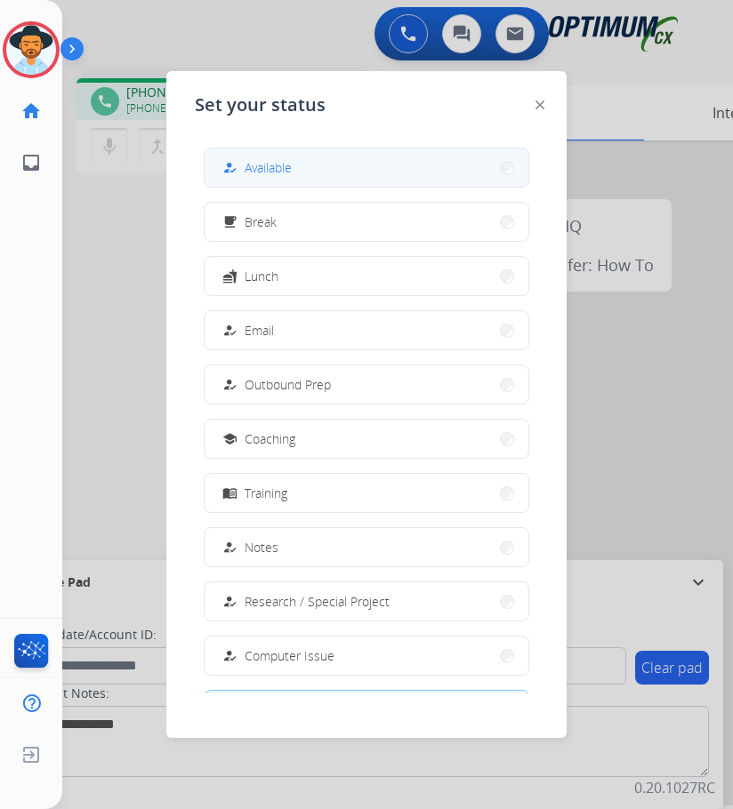
click at [268, 169] on span "Available" at bounding box center [268, 167] width 47 height 19
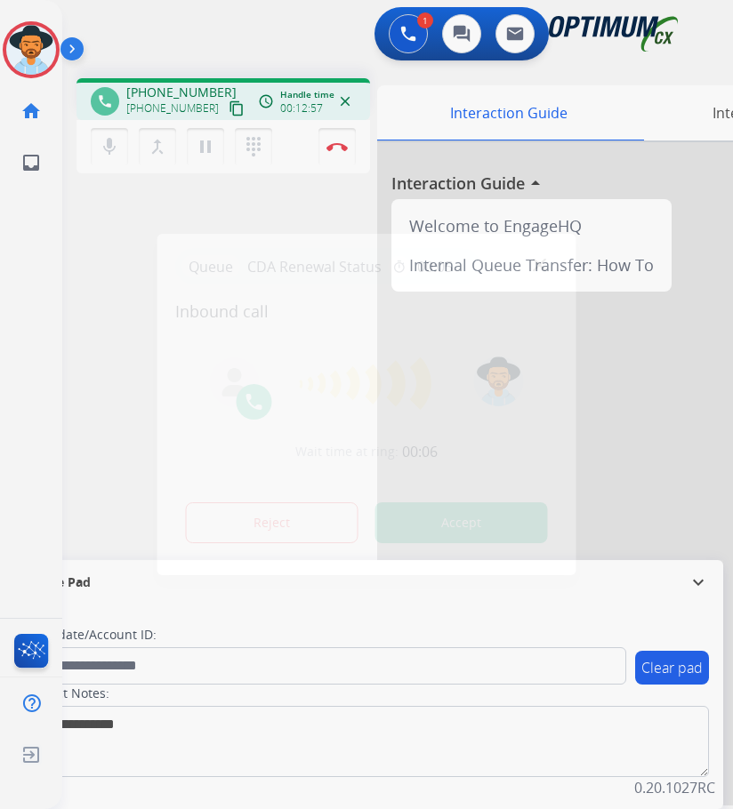
click at [197, 35] on div at bounding box center [366, 404] width 733 height 809
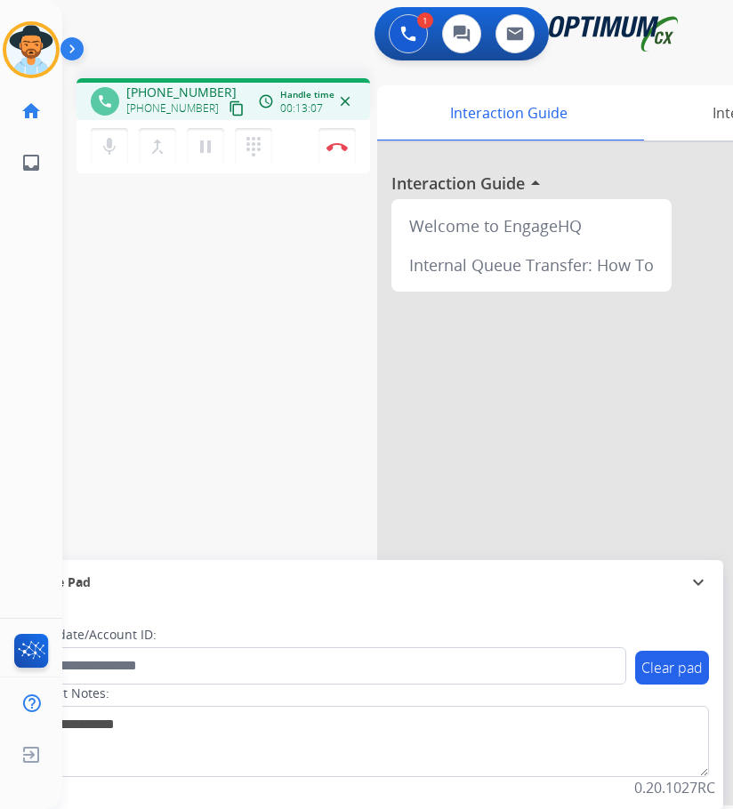
click at [148, 90] on span "+19547439680" at bounding box center [181, 93] width 110 height 18
copy span "19547439680"
click at [336, 644] on div "Candidate/Account ID:" at bounding box center [324, 655] width 603 height 59
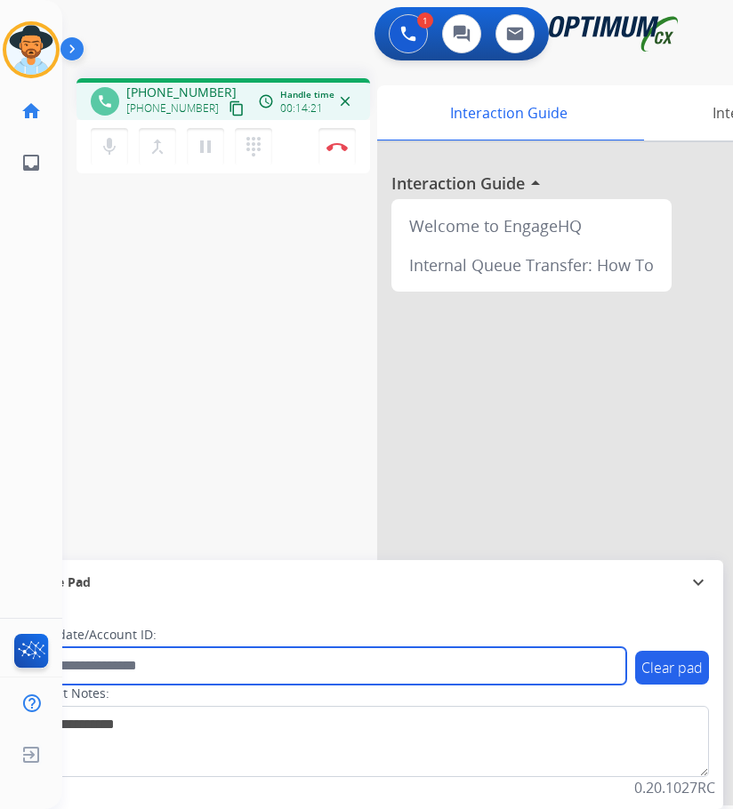
click at [301, 653] on input "text" at bounding box center [324, 665] width 603 height 37
click at [327, 669] on input "text" at bounding box center [324, 665] width 603 height 37
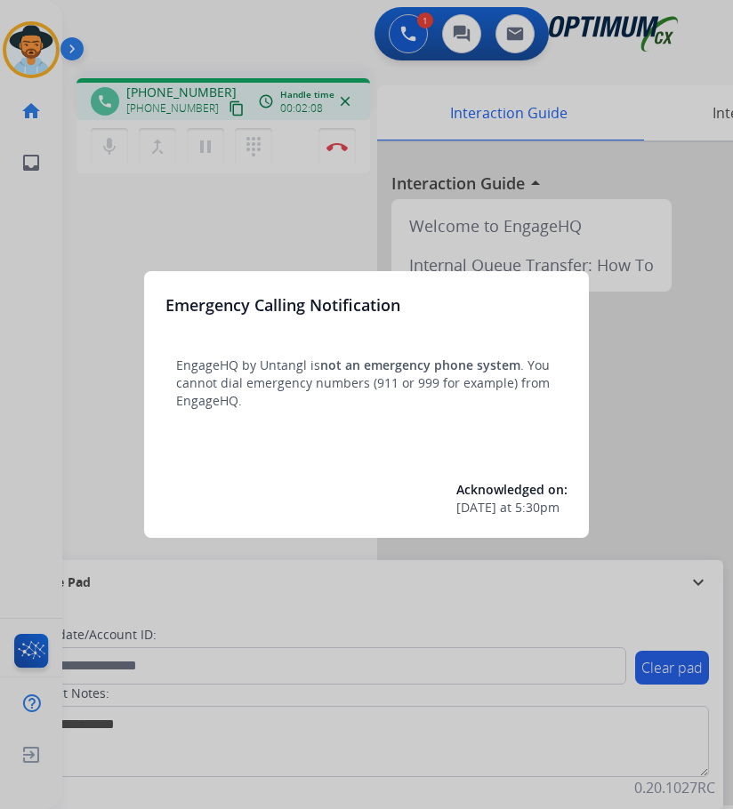
click at [239, 24] on div at bounding box center [366, 404] width 733 height 809
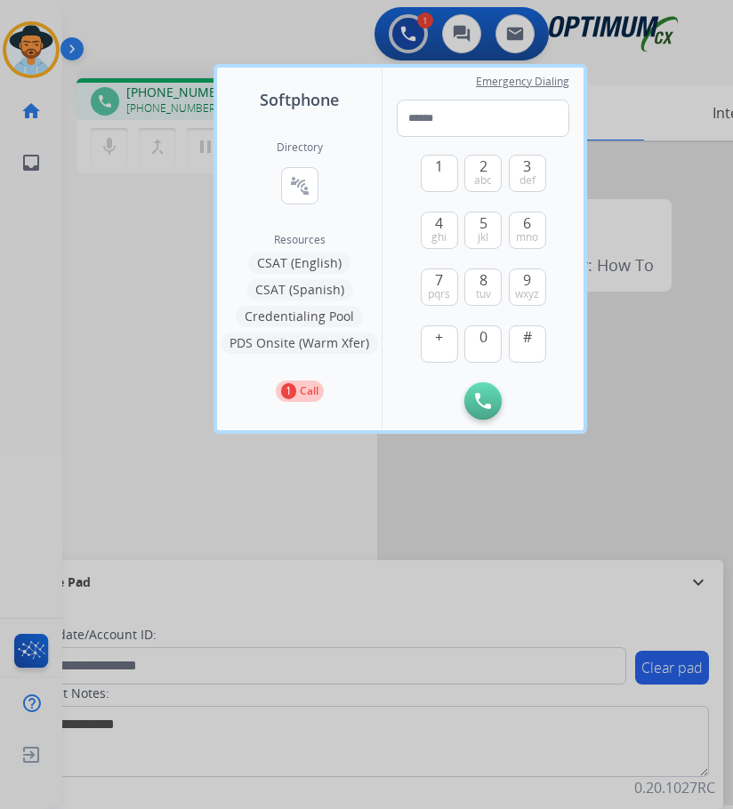
click at [231, 463] on div at bounding box center [366, 404] width 733 height 809
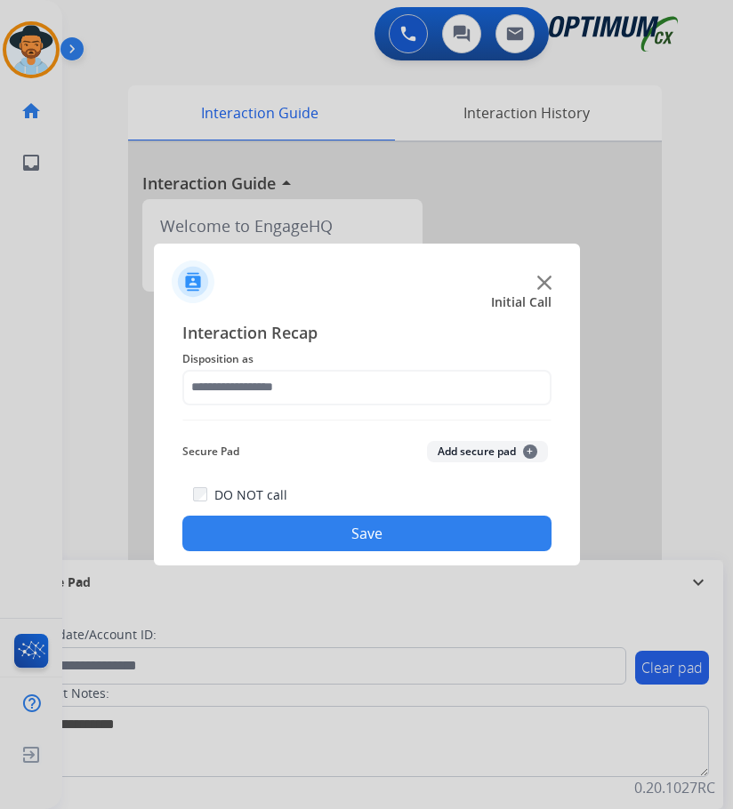
click at [272, 76] on div at bounding box center [366, 404] width 733 height 809
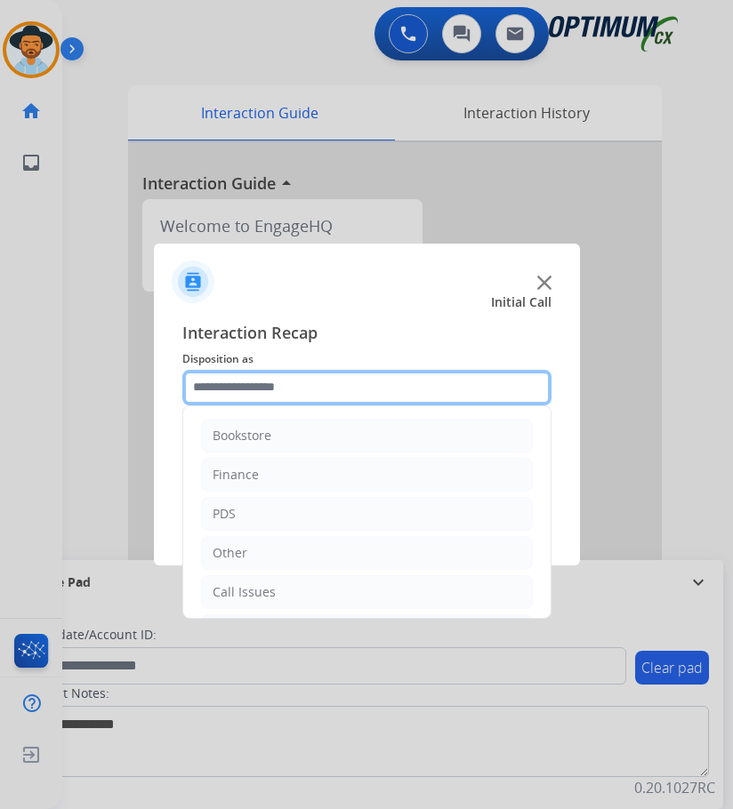
click at [328, 382] on input "text" at bounding box center [366, 388] width 369 height 36
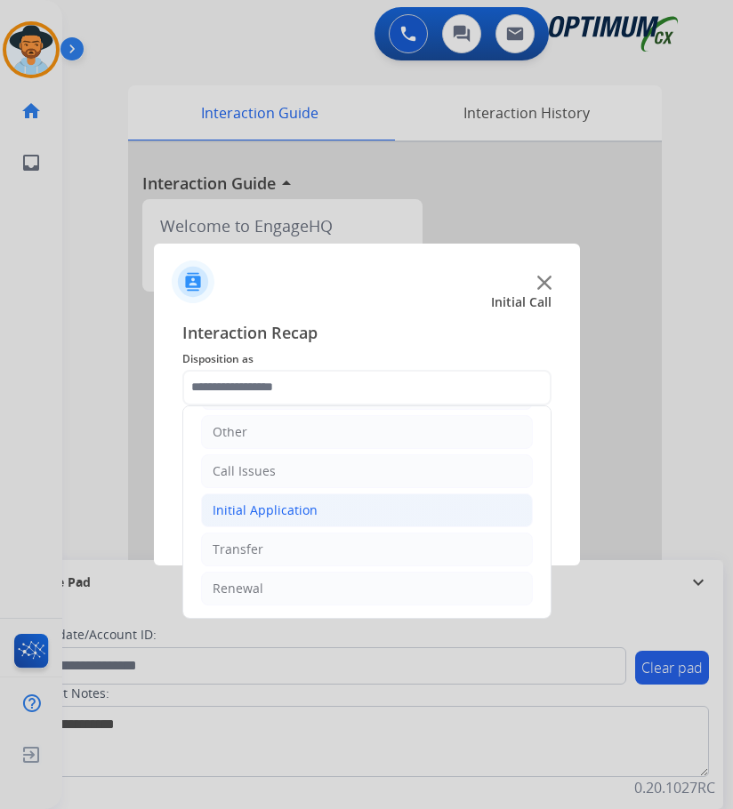
click at [390, 521] on li "Initial Application" at bounding box center [367, 511] width 332 height 34
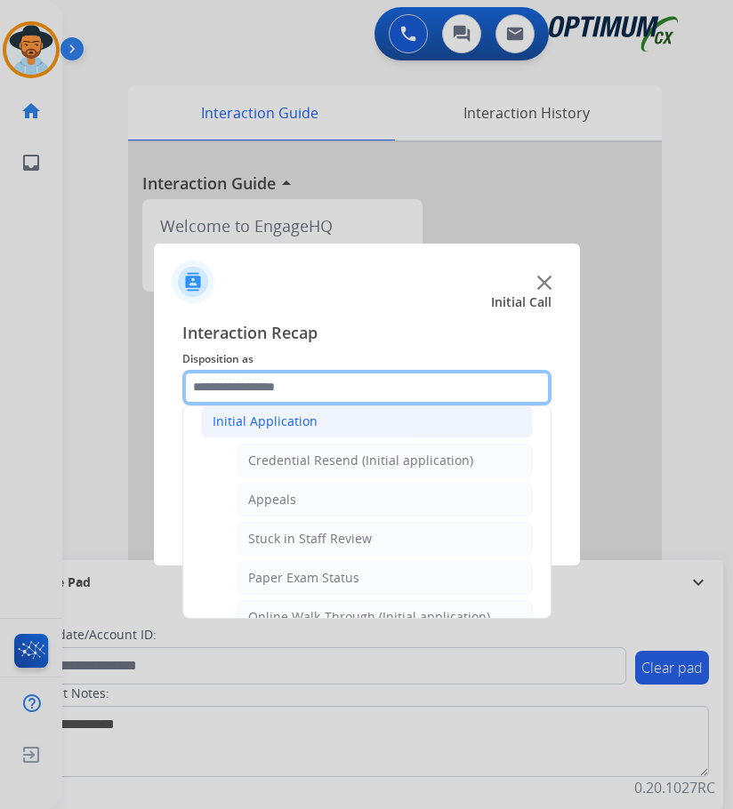
scroll to position [32, 0]
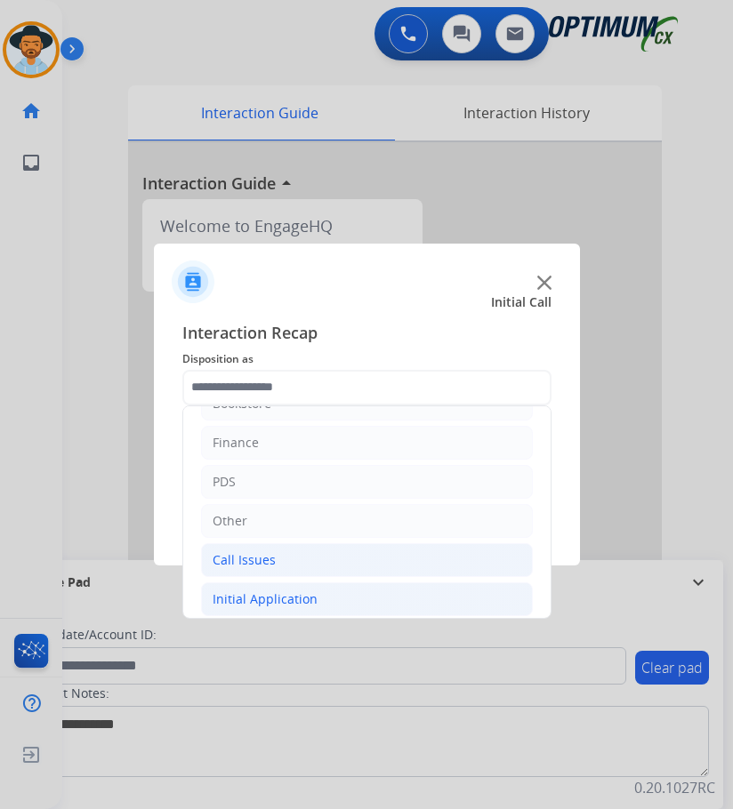
click at [274, 567] on li "Call Issues" at bounding box center [367, 560] width 332 height 34
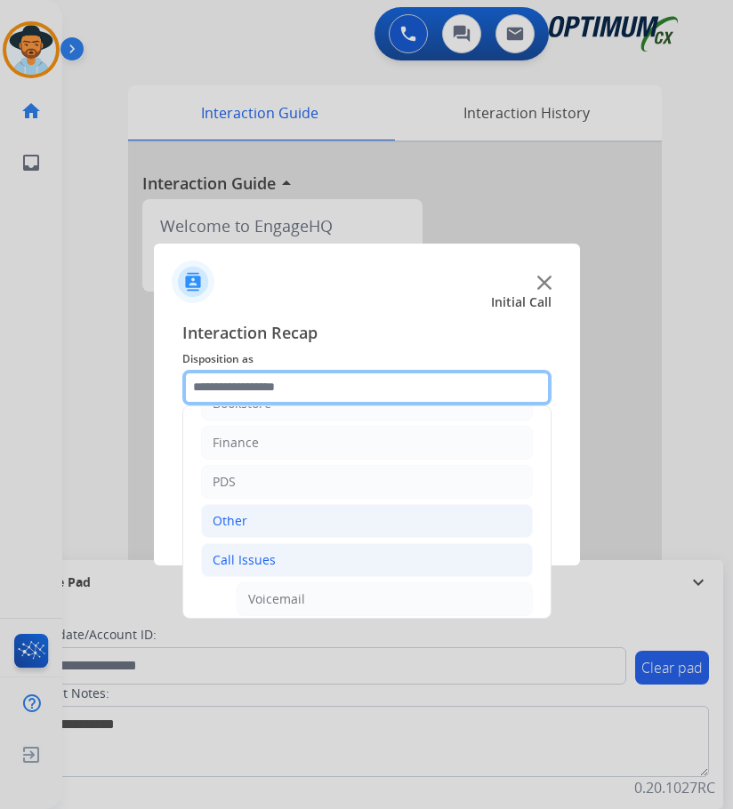
scroll to position [299, 0]
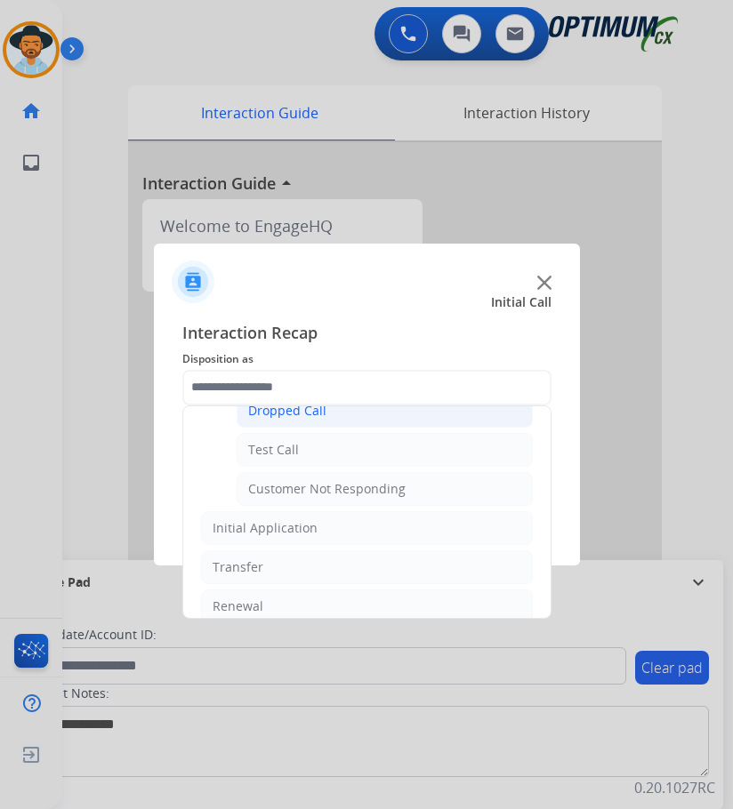
click at [324, 415] on li "Dropped Call" at bounding box center [385, 411] width 296 height 34
type input "**********"
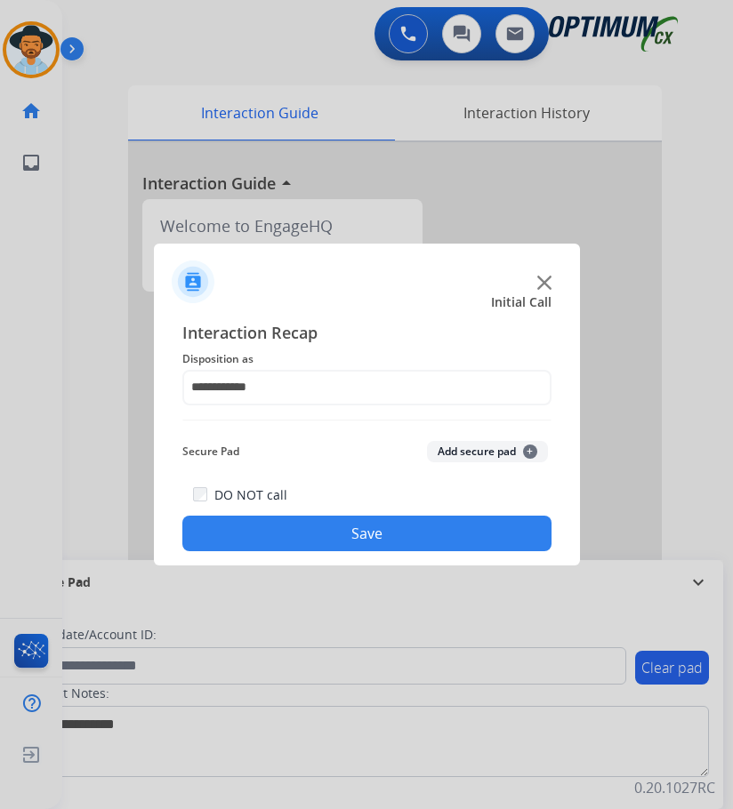
click at [299, 529] on button "Save" at bounding box center [366, 534] width 369 height 36
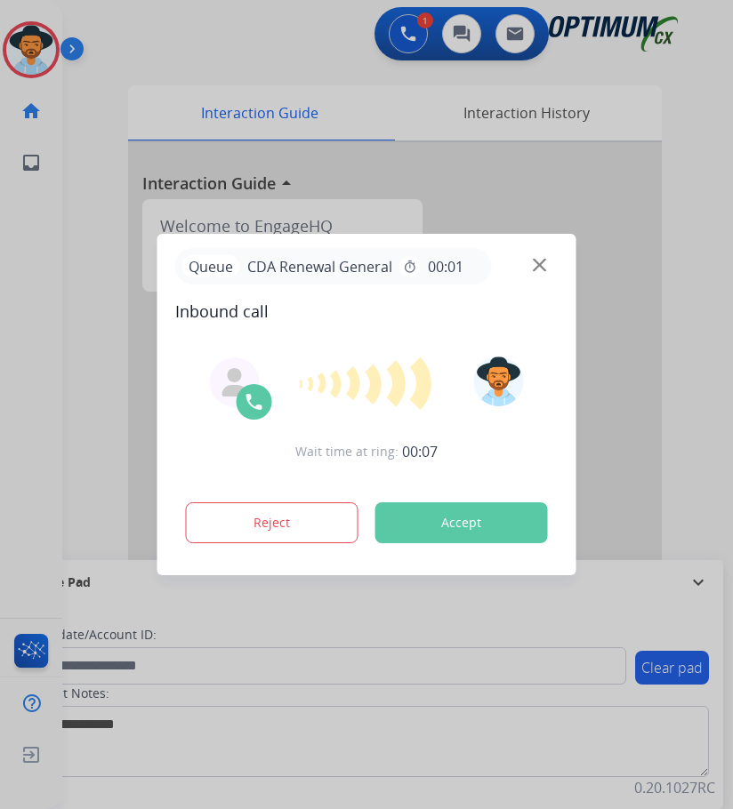
click at [239, 63] on div at bounding box center [366, 404] width 733 height 809
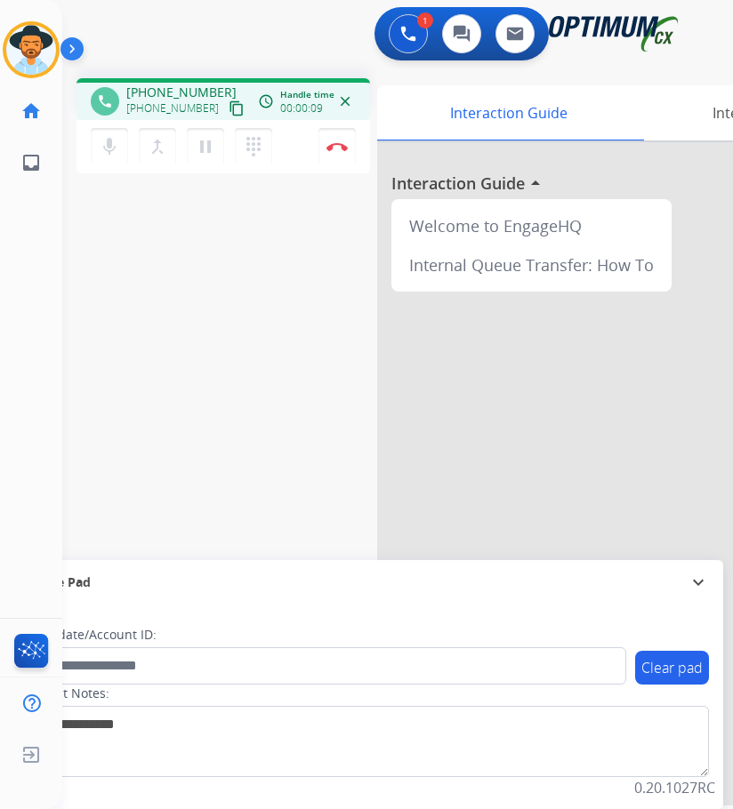
click at [194, 90] on span "[PHONE_NUMBER]" at bounding box center [181, 93] width 110 height 18
drag, startPoint x: 194, startPoint y: 90, endPoint x: 80, endPoint y: 108, distance: 115.2
drag, startPoint x: 80, startPoint y: 108, endPoint x: 165, endPoint y: 84, distance: 87.8
click at [165, 84] on span "[PHONE_NUMBER]" at bounding box center [181, 93] width 110 height 18
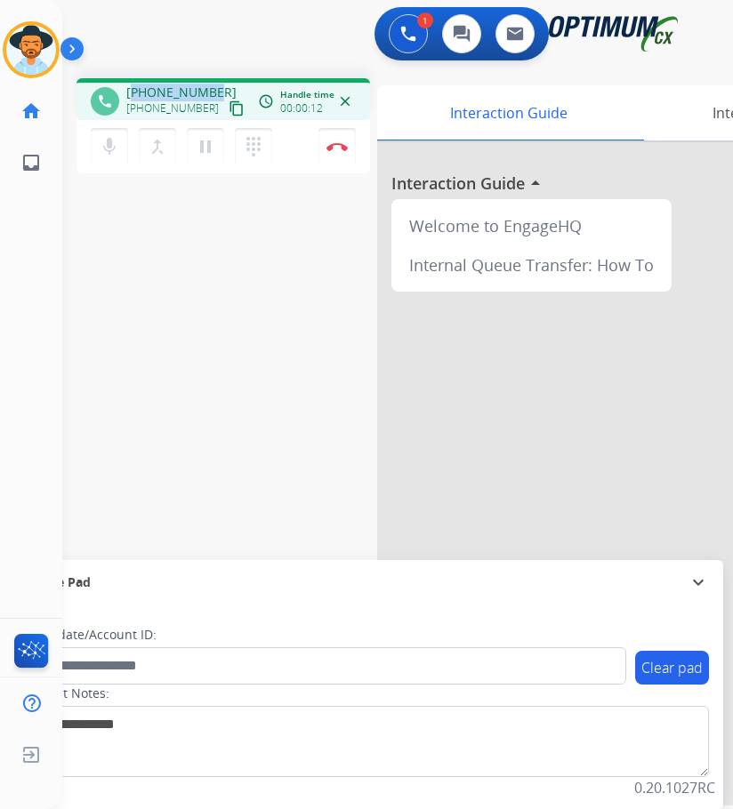
click at [165, 84] on span "[PHONE_NUMBER]" at bounding box center [181, 93] width 110 height 18
click at [16, 305] on div "[PERSON_NAME] Edit Avatar Agent: [PERSON_NAME] Profile: OCX Training home Home …" at bounding box center [31, 404] width 62 height 809
click at [334, 151] on button "Disconnect" at bounding box center [336, 146] width 37 height 37
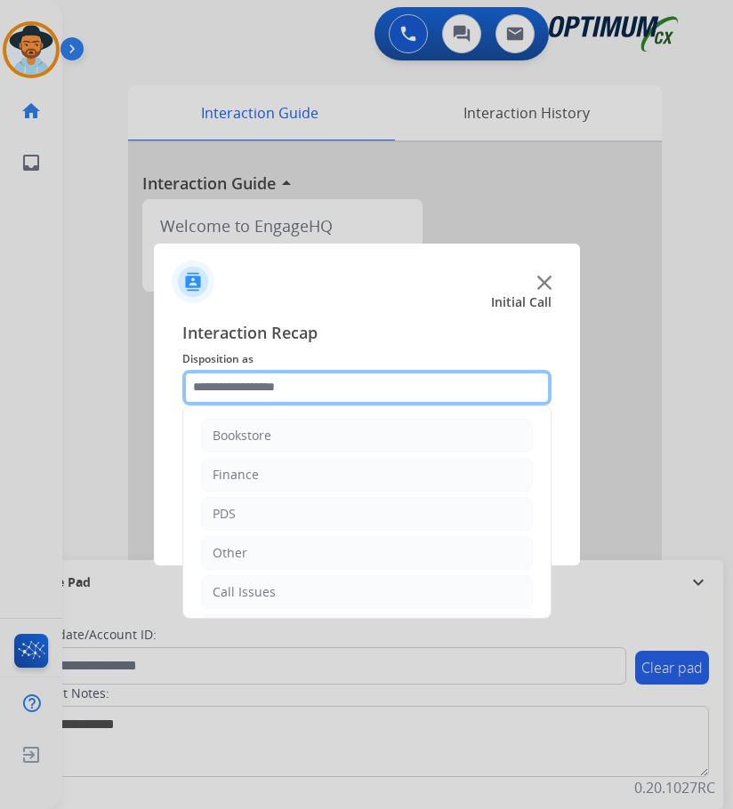
click at [383, 382] on input "text" at bounding box center [366, 388] width 369 height 36
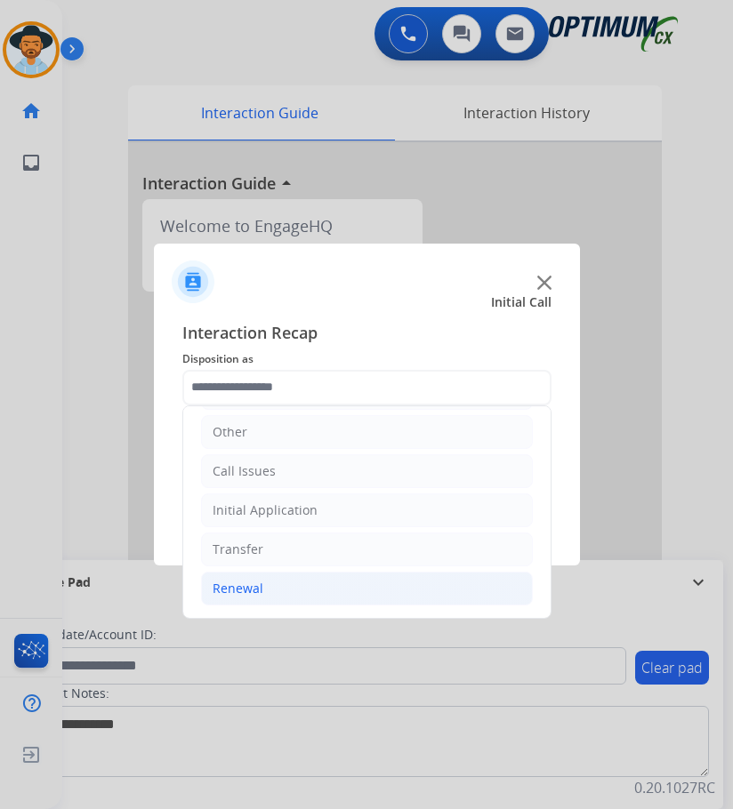
click at [239, 588] on div "Renewal" at bounding box center [238, 589] width 51 height 18
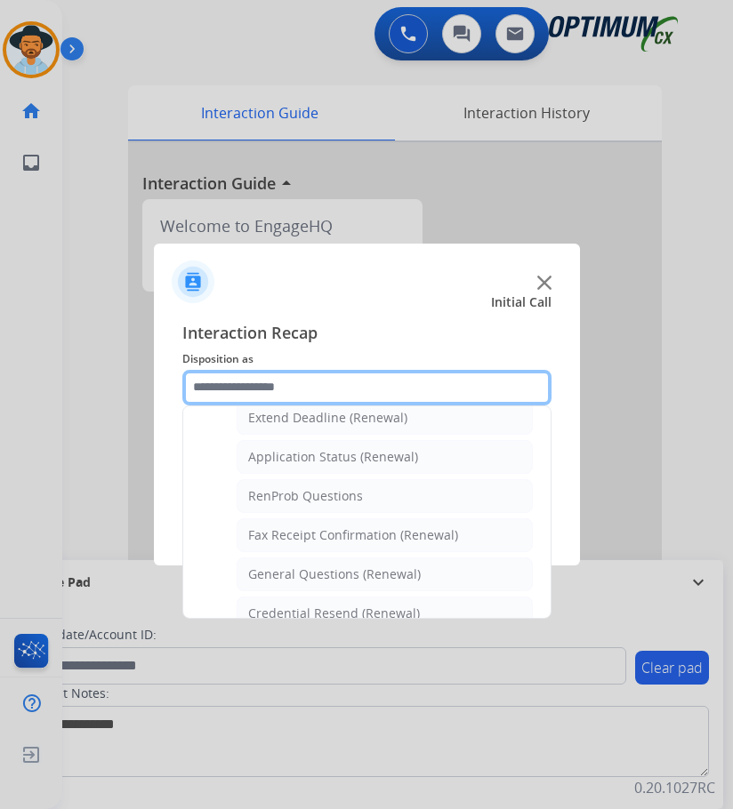
scroll to position [477, 0]
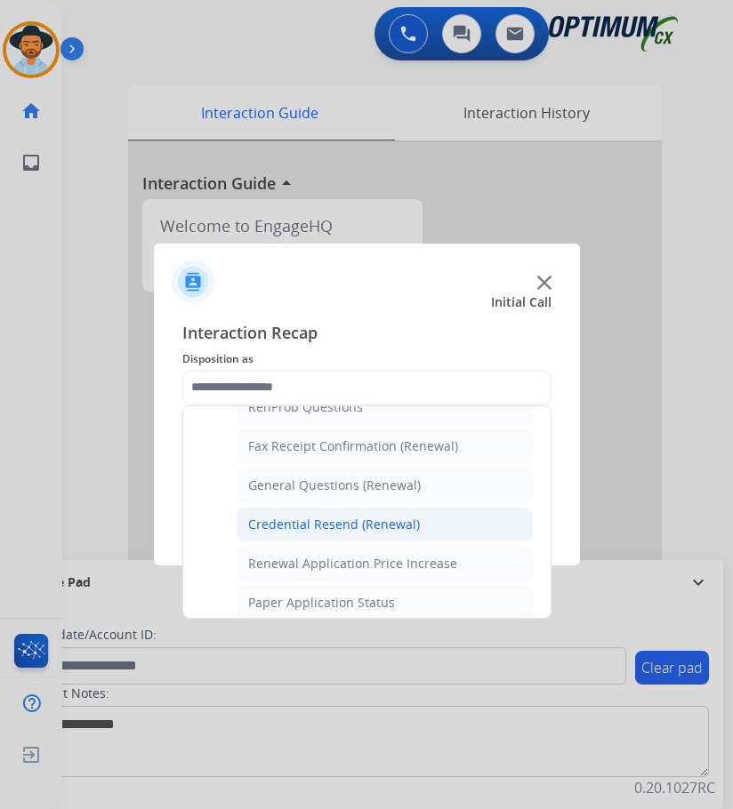
click at [310, 521] on div "Credential Resend (Renewal)" at bounding box center [334, 525] width 172 height 18
type input "**********"
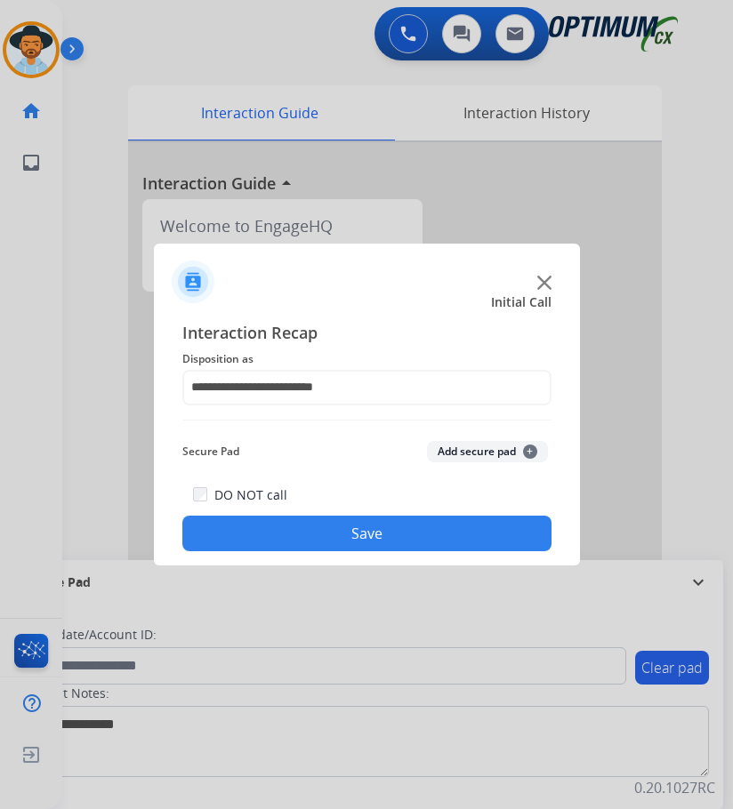
click at [310, 521] on button "Save" at bounding box center [366, 534] width 369 height 36
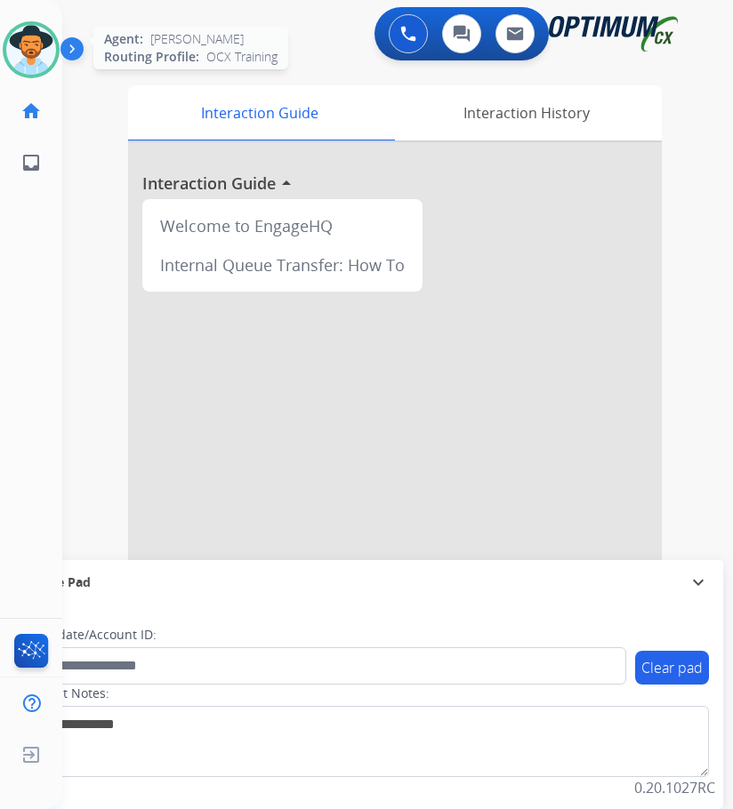
click at [20, 31] on img at bounding box center [31, 50] width 50 height 50
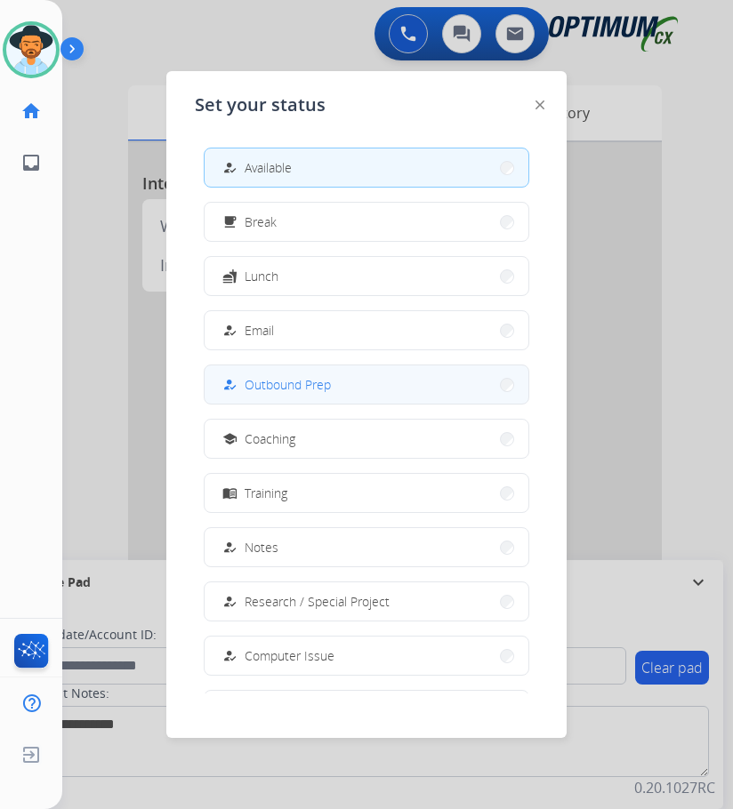
scroll to position [168, 0]
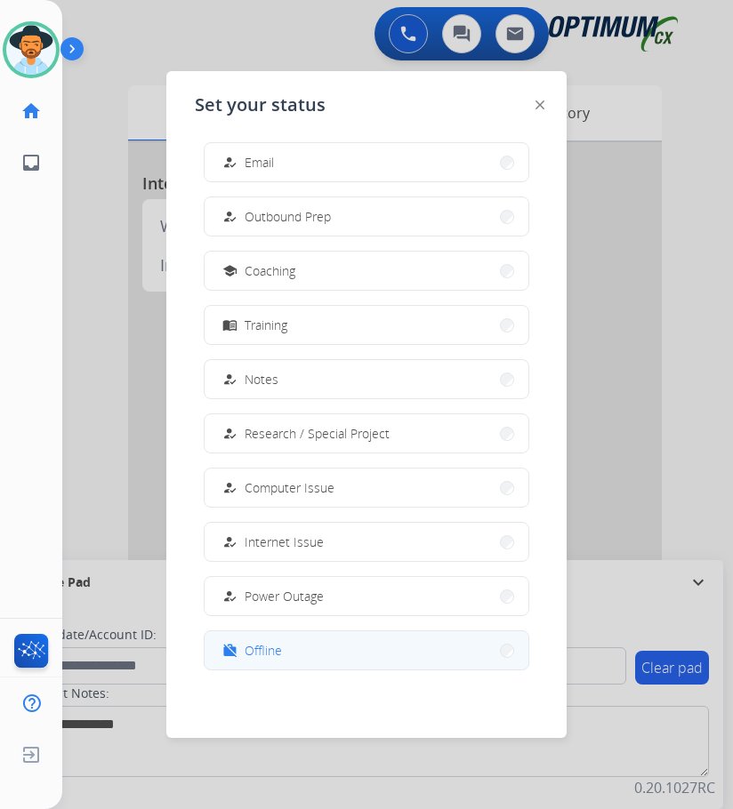
click at [265, 635] on button "work_off Offline" at bounding box center [367, 650] width 324 height 38
